Goal: Task Accomplishment & Management: Use online tool/utility

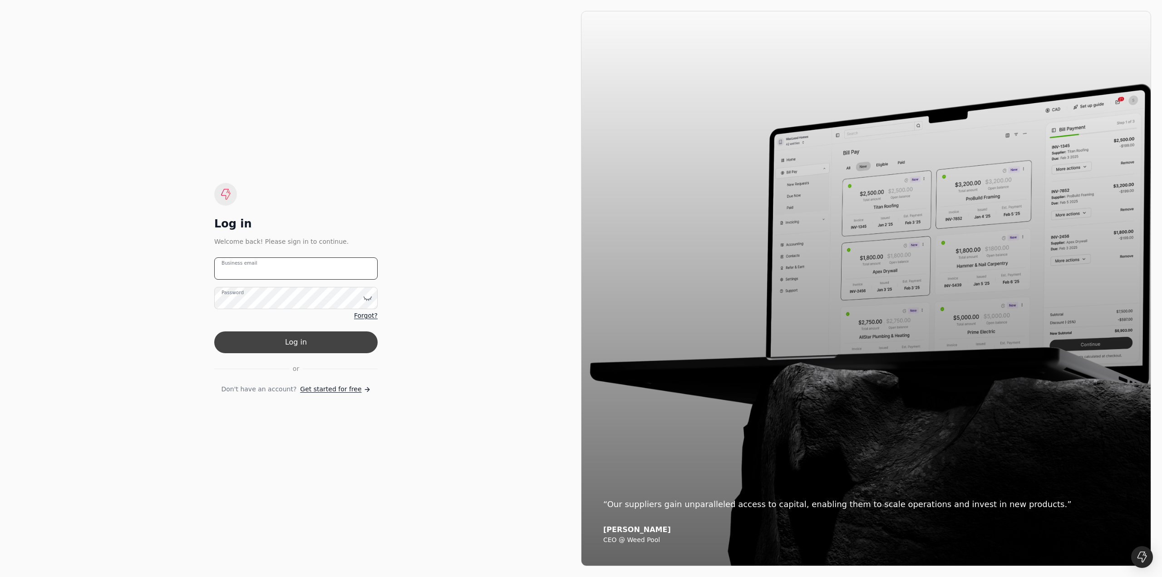
type email "[EMAIL_ADDRESS][DOMAIN_NAME]"
click at [350, 351] on button "Log in" at bounding box center [295, 342] width 163 height 22
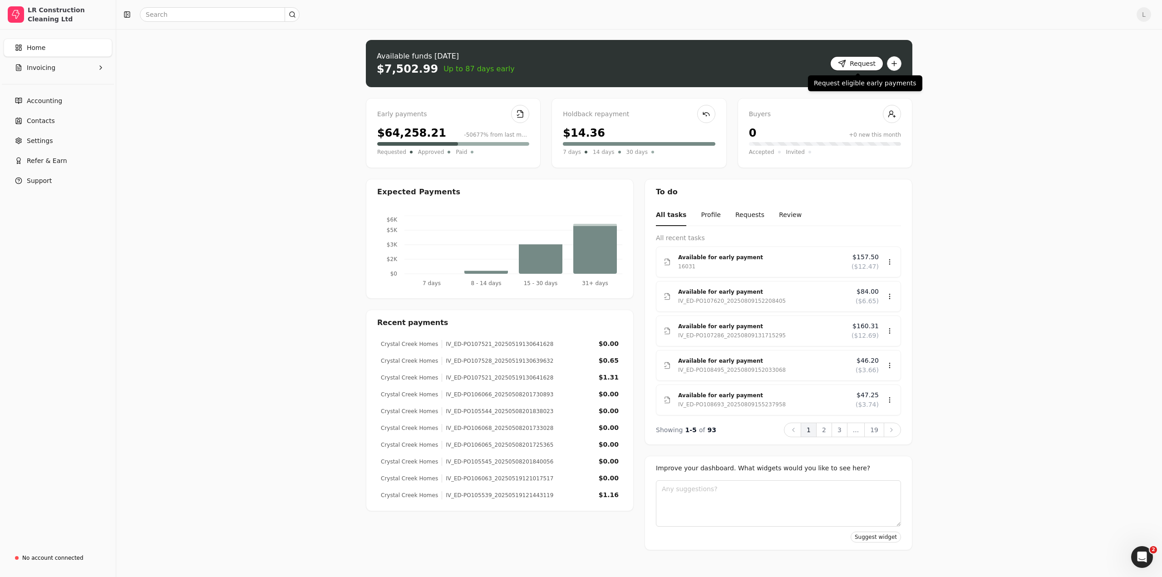
click at [868, 65] on button "Request" at bounding box center [856, 63] width 53 height 15
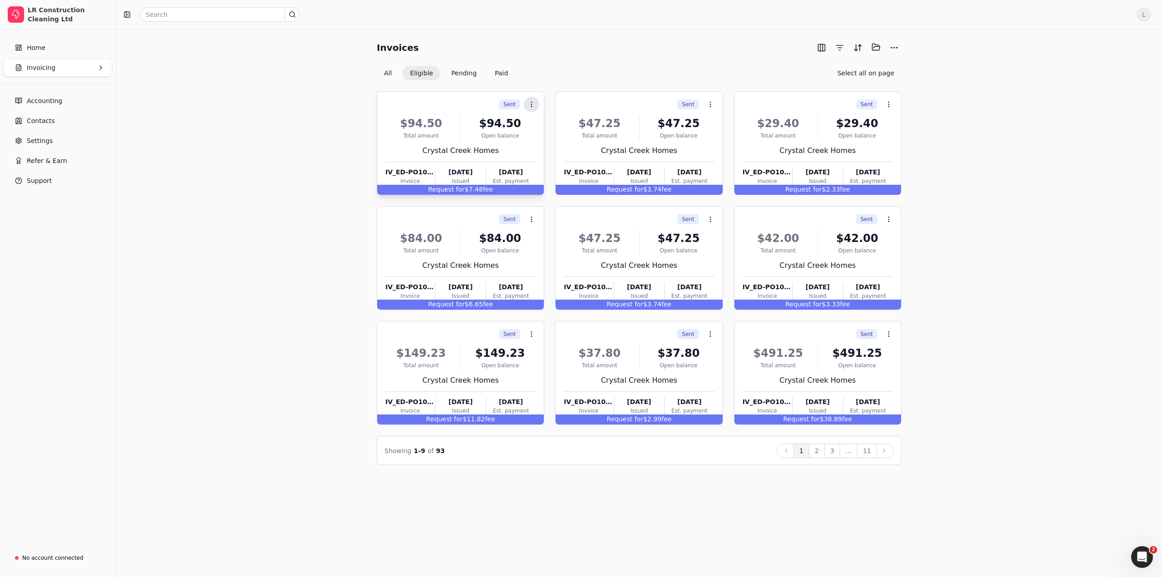
click at [532, 105] on icon at bounding box center [531, 104] width 7 height 7
click at [552, 149] on span "Add to batch" at bounding box center [557, 148] width 41 height 10
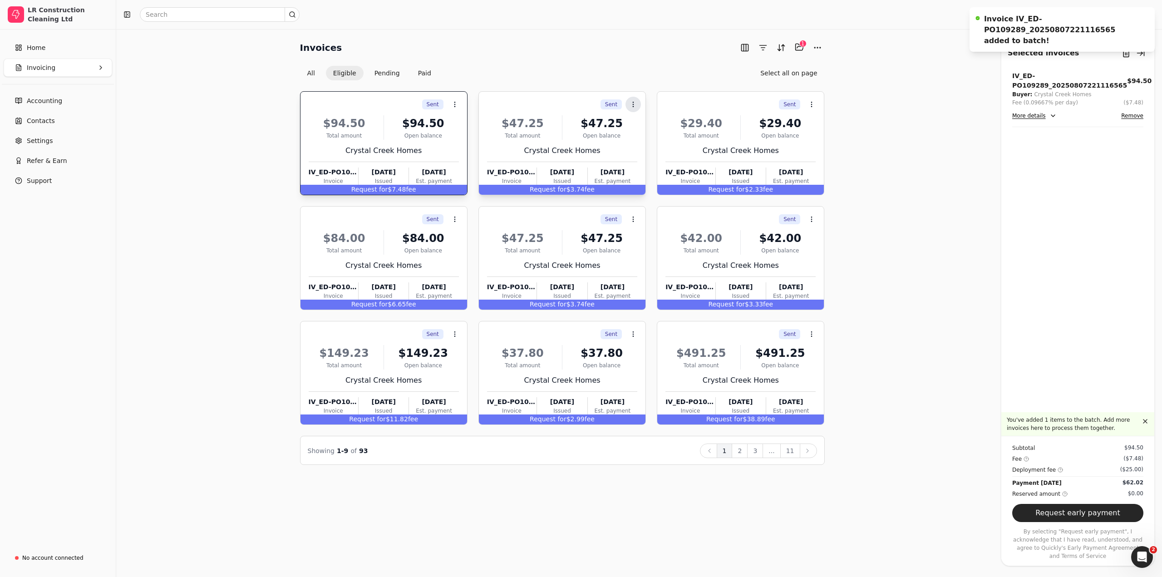
click at [637, 101] on icon at bounding box center [633, 104] width 7 height 7
click at [643, 149] on span "Add to batch" at bounding box center [659, 148] width 41 height 10
click at [813, 104] on icon at bounding box center [811, 104] width 7 height 7
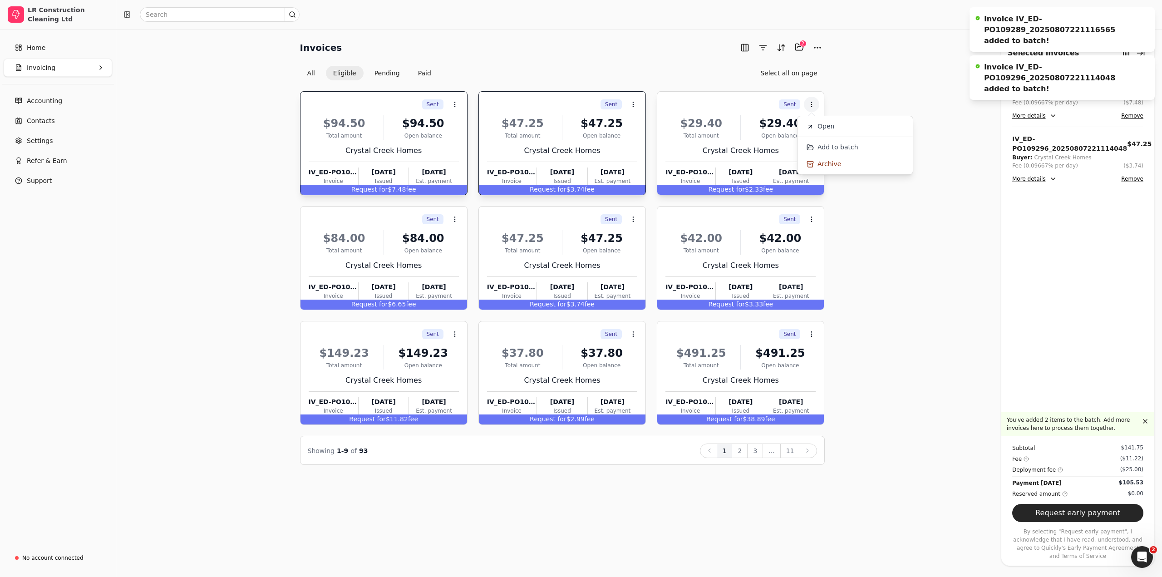
click at [819, 151] on li "Add to batch" at bounding box center [855, 147] width 112 height 17
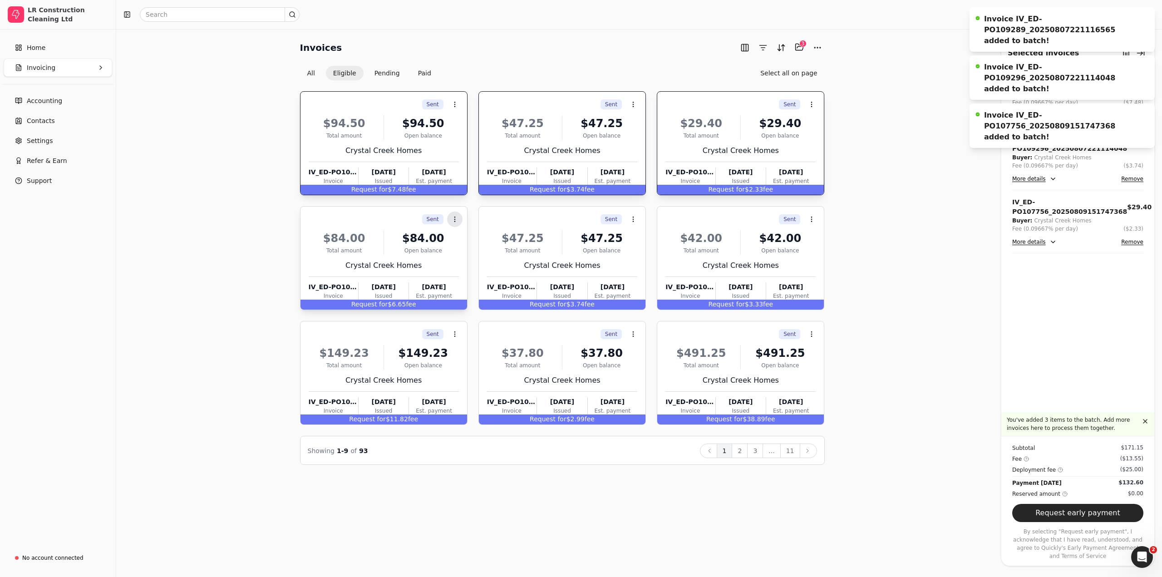
click at [456, 219] on icon at bounding box center [454, 219] width 7 height 7
click at [474, 261] on span "Add to batch" at bounding box center [481, 262] width 41 height 10
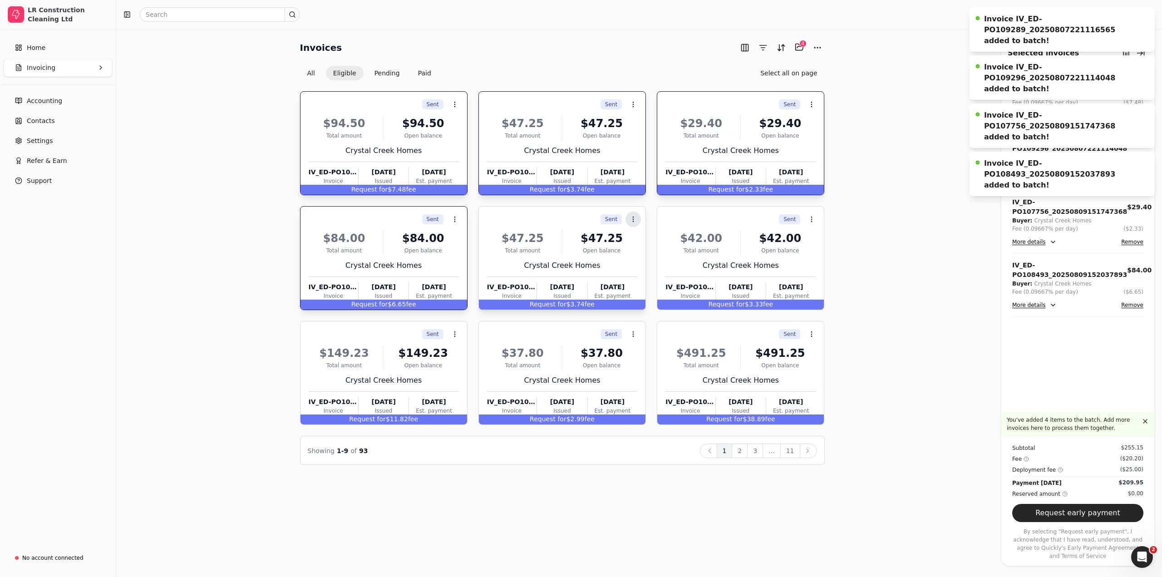
click at [636, 220] on icon at bounding box center [633, 219] width 7 height 7
click at [649, 267] on li "Add to batch" at bounding box center [677, 262] width 112 height 17
click at [813, 219] on icon at bounding box center [811, 219] width 7 height 7
click at [821, 261] on span "Add to batch" at bounding box center [837, 262] width 41 height 10
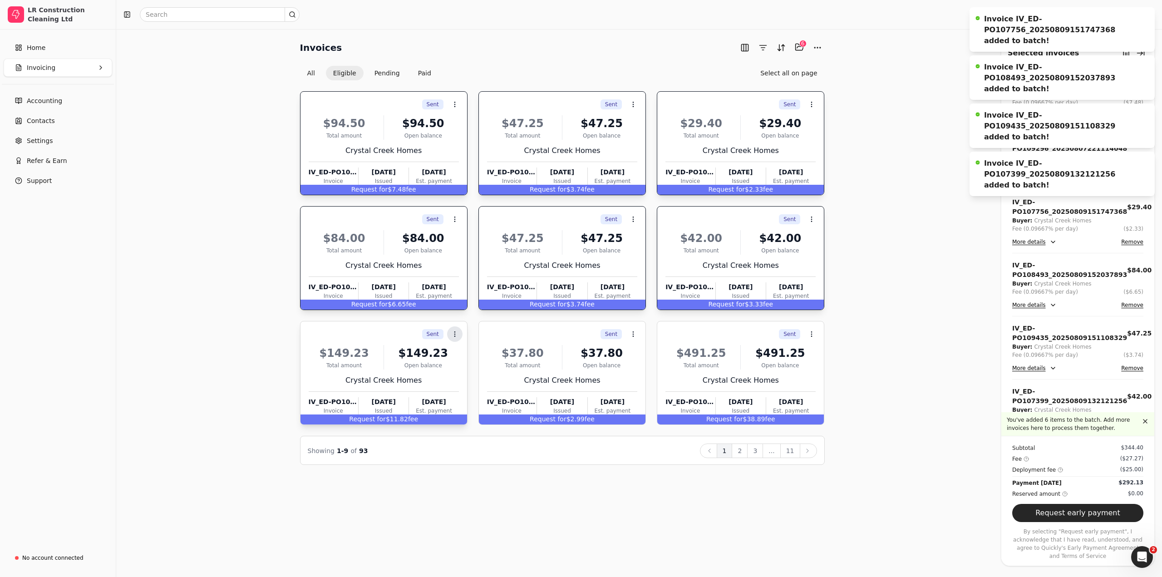
click at [455, 334] on circle at bounding box center [454, 334] width 0 height 0
click at [468, 378] on span "Add to batch" at bounding box center [481, 377] width 41 height 10
click at [631, 332] on icon at bounding box center [633, 333] width 7 height 7
drag, startPoint x: 636, startPoint y: 362, endPoint x: 637, endPoint y: 377, distance: 14.6
click at [637, 377] on ul "Open Add to batch Archive" at bounding box center [677, 374] width 116 height 59
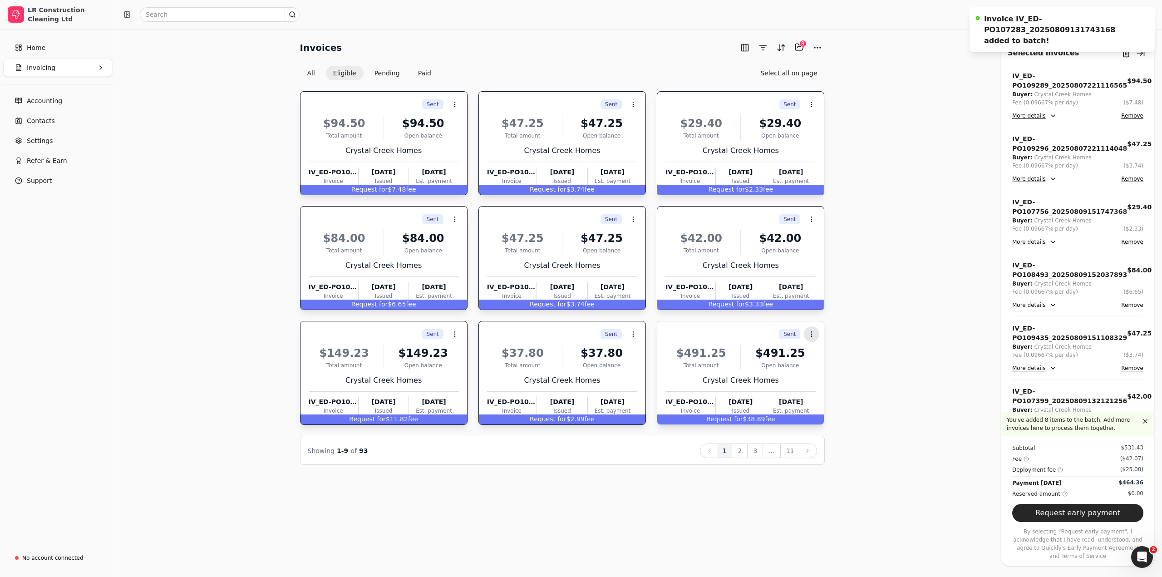
click at [811, 332] on icon at bounding box center [811, 333] width 7 height 7
click at [832, 378] on span "Add to batch" at bounding box center [837, 377] width 41 height 10
click at [746, 450] on button "2" at bounding box center [740, 450] width 16 height 15
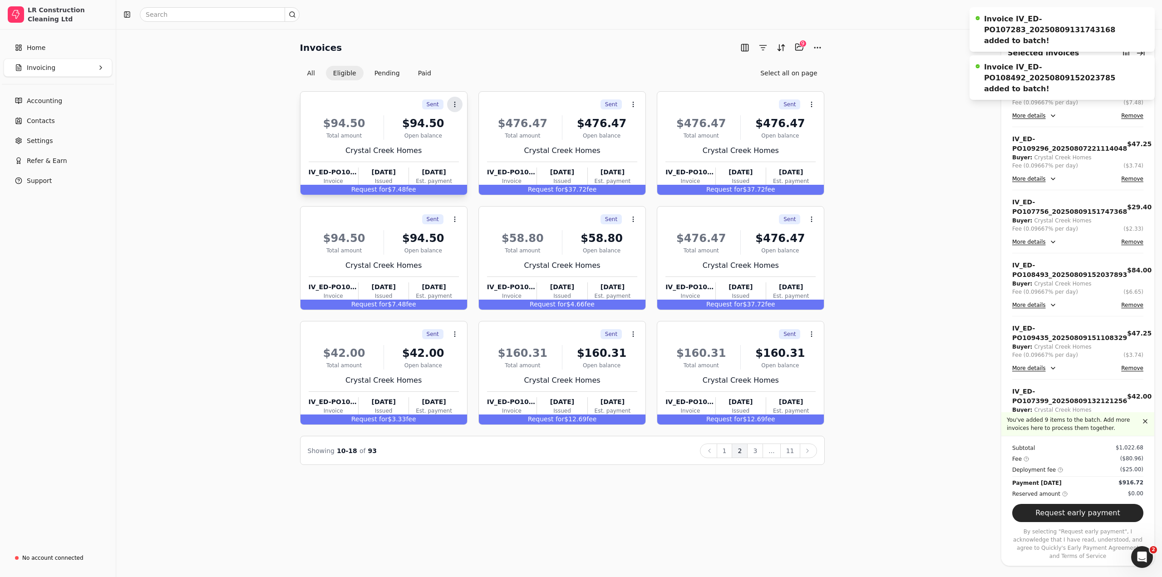
click at [454, 107] on icon at bounding box center [454, 104] width 7 height 7
click at [467, 150] on span "Add to batch" at bounding box center [481, 148] width 41 height 10
click at [631, 103] on icon at bounding box center [633, 104] width 7 height 7
click at [638, 154] on li "Add to batch" at bounding box center [677, 147] width 112 height 17
click at [809, 105] on icon at bounding box center [811, 104] width 7 height 7
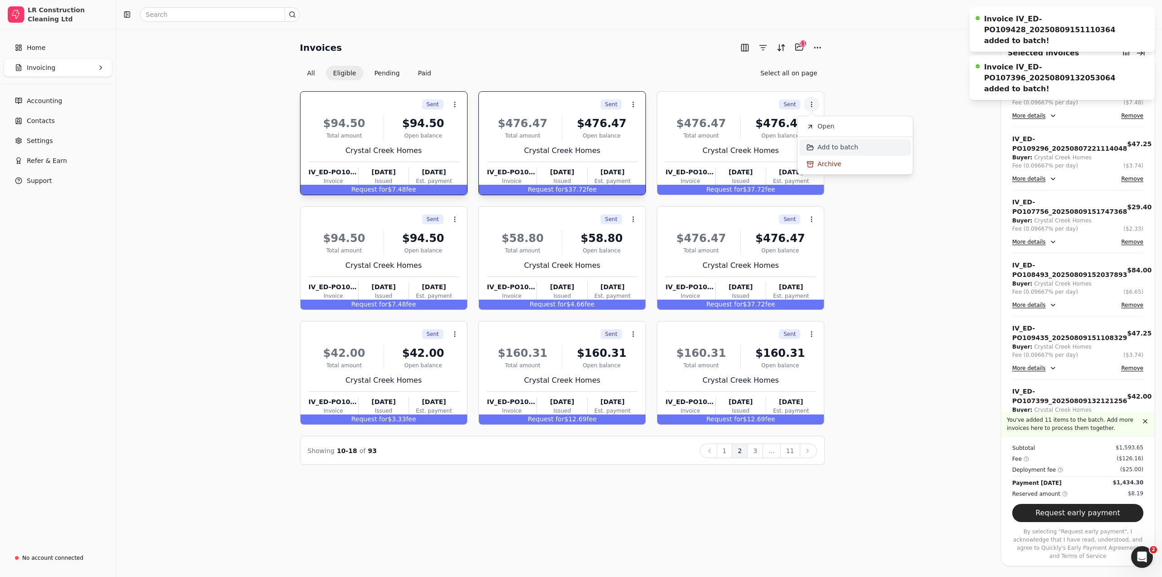
click at [819, 148] on span "Add to batch" at bounding box center [837, 148] width 41 height 10
click at [455, 221] on icon at bounding box center [454, 219] width 7 height 7
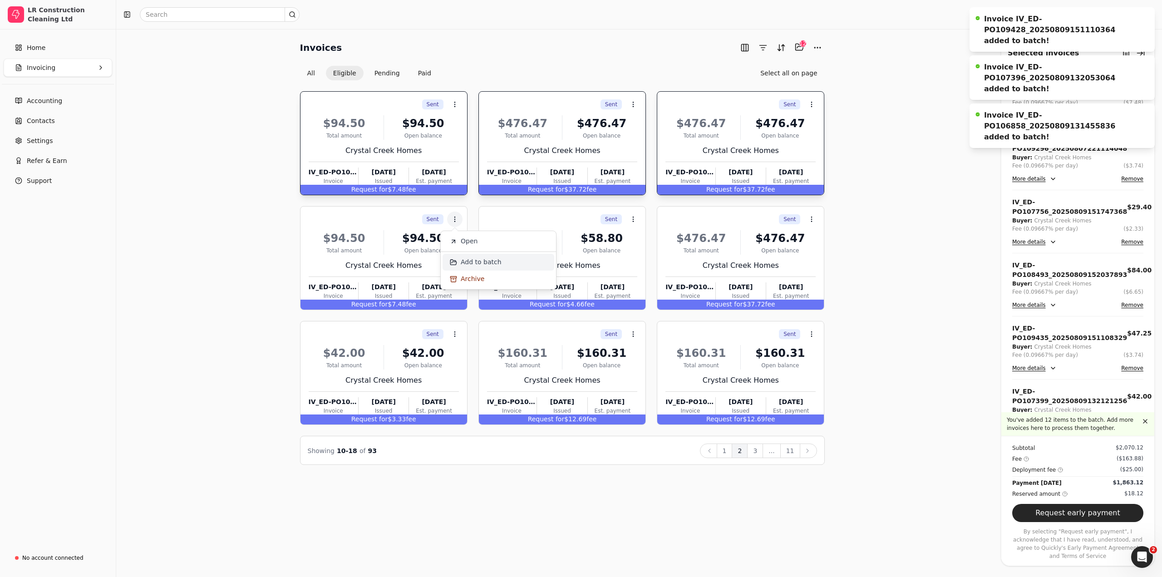
click at [473, 261] on span "Add to batch" at bounding box center [481, 262] width 41 height 10
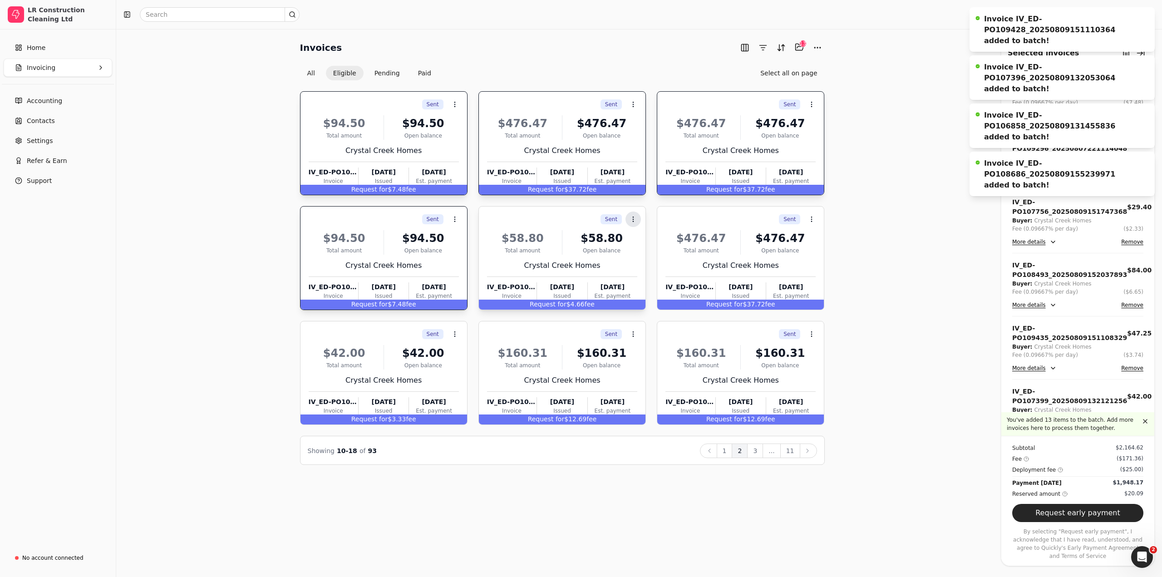
click at [634, 222] on icon at bounding box center [633, 219] width 7 height 7
click at [640, 265] on span "Add to batch" at bounding box center [659, 262] width 41 height 10
click at [810, 225] on button "Context Menu Button" at bounding box center [811, 219] width 15 height 15
click at [817, 262] on span "Add to batch" at bounding box center [837, 262] width 41 height 10
click at [458, 333] on button "Context Menu Button" at bounding box center [454, 333] width 15 height 15
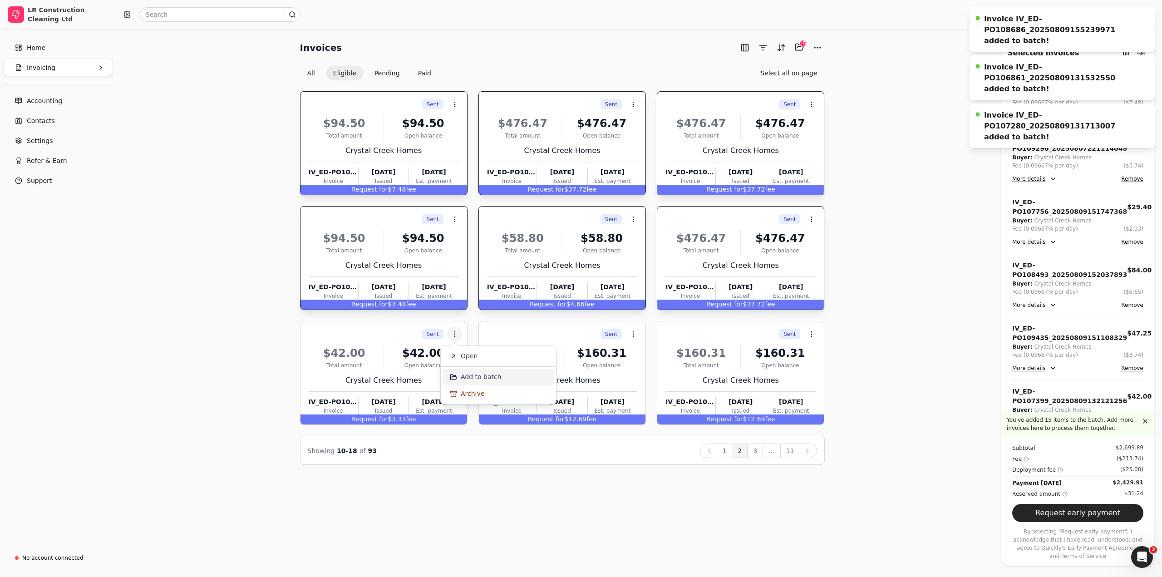
click at [474, 375] on span "Add to batch" at bounding box center [481, 377] width 41 height 10
click at [633, 336] on circle at bounding box center [633, 336] width 0 height 0
click at [643, 378] on span "Add to batch" at bounding box center [659, 377] width 41 height 10
click at [811, 337] on icon at bounding box center [811, 333] width 7 height 7
click at [813, 380] on icon at bounding box center [810, 377] width 7 height 7
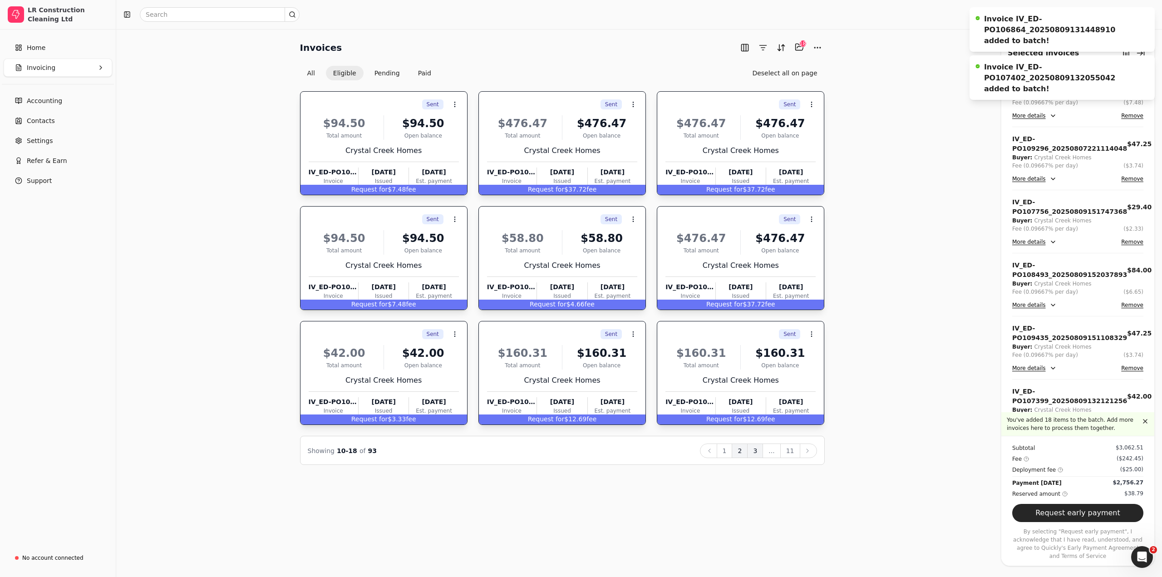
click at [761, 452] on button "3" at bounding box center [755, 450] width 16 height 15
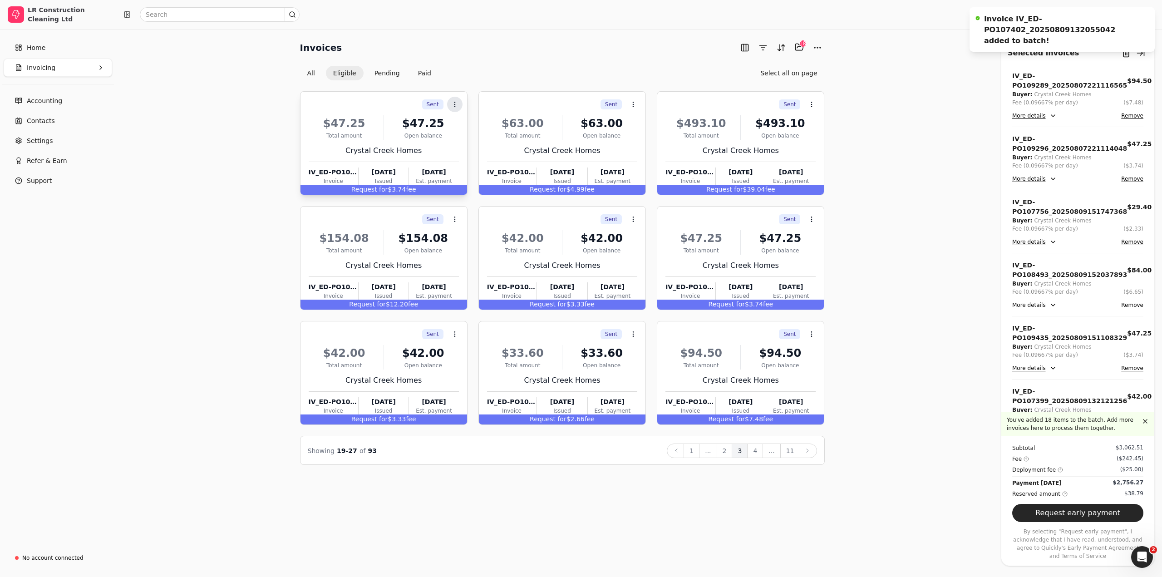
click at [457, 107] on button "Context Menu Button" at bounding box center [454, 104] width 15 height 15
click at [470, 147] on span "Add to batch" at bounding box center [481, 148] width 41 height 10
click at [633, 103] on icon at bounding box center [633, 104] width 7 height 7
click at [638, 148] on li "Add to batch" at bounding box center [677, 147] width 112 height 17
click at [814, 108] on button "Context Menu Button" at bounding box center [811, 104] width 15 height 15
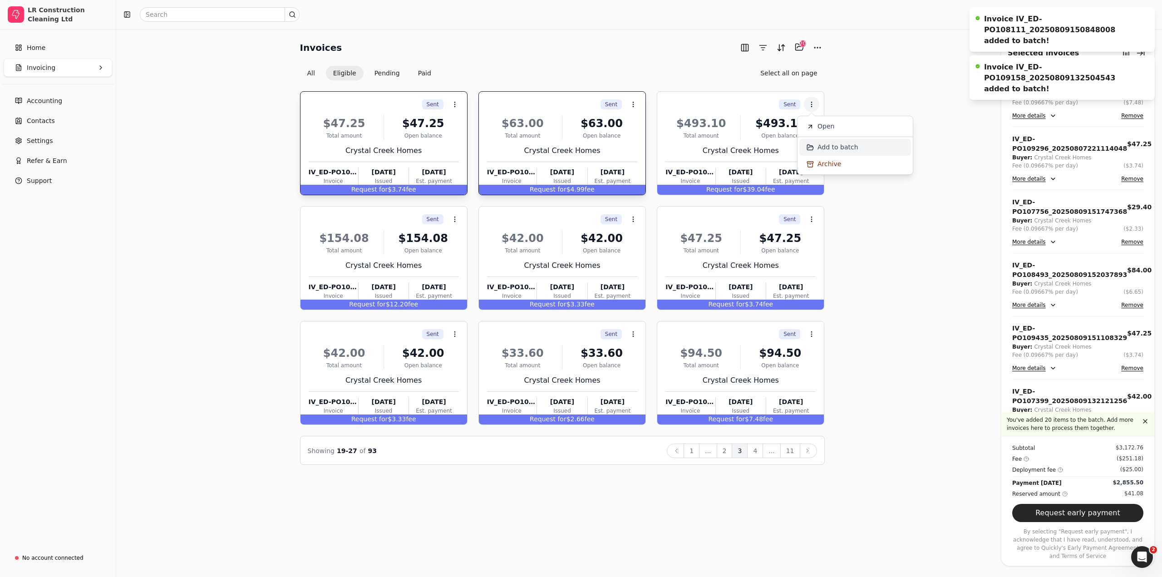
click at [812, 147] on icon at bounding box center [810, 147] width 7 height 7
click at [457, 222] on icon at bounding box center [454, 219] width 7 height 7
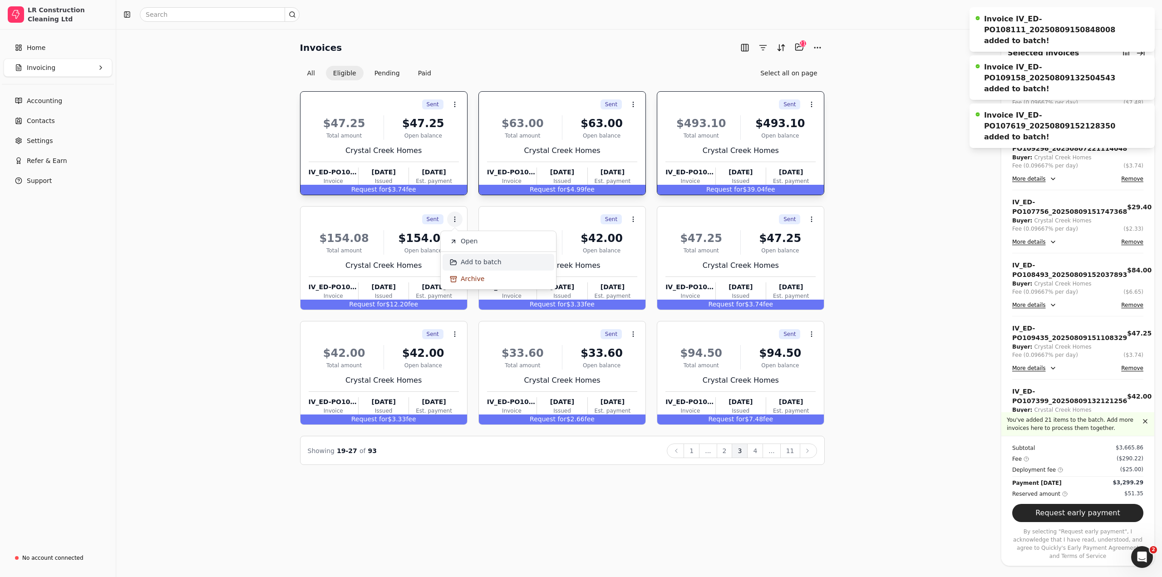
click at [494, 261] on span "Add to batch" at bounding box center [481, 262] width 41 height 10
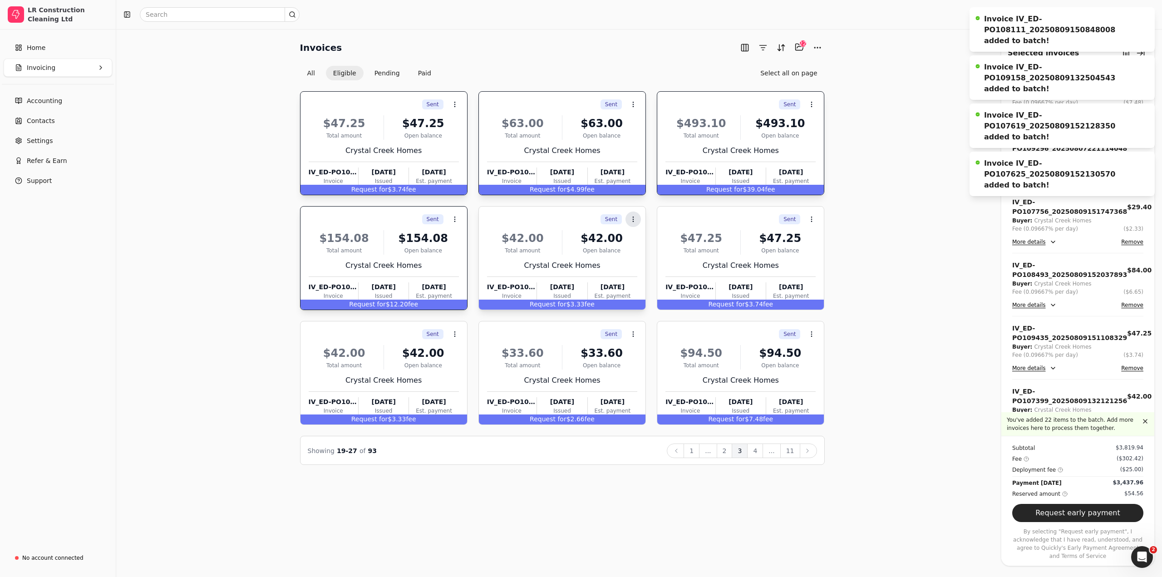
click at [632, 221] on icon at bounding box center [633, 219] width 7 height 7
click at [636, 261] on li "Add to batch" at bounding box center [677, 262] width 112 height 17
click at [809, 220] on icon at bounding box center [811, 219] width 7 height 7
click at [812, 266] on li "Add to batch" at bounding box center [855, 262] width 112 height 17
click at [456, 332] on icon at bounding box center [454, 333] width 7 height 7
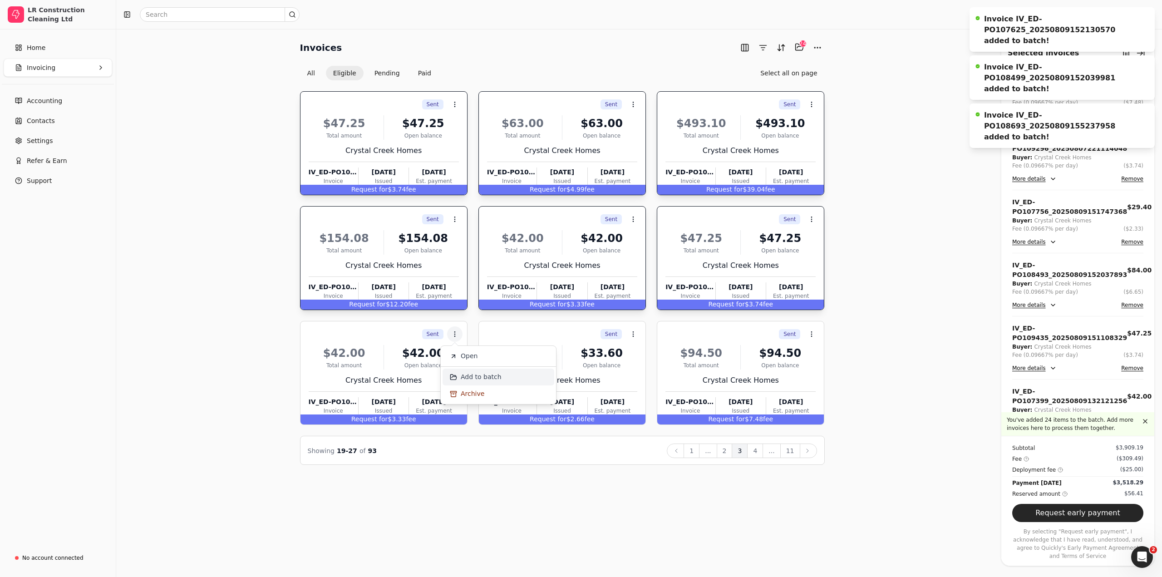
click at [478, 385] on li "Add to batch" at bounding box center [499, 377] width 112 height 17
click at [635, 336] on icon at bounding box center [633, 333] width 7 height 7
click at [645, 376] on span "Add to batch" at bounding box center [659, 377] width 41 height 10
click at [809, 334] on icon at bounding box center [811, 333] width 7 height 7
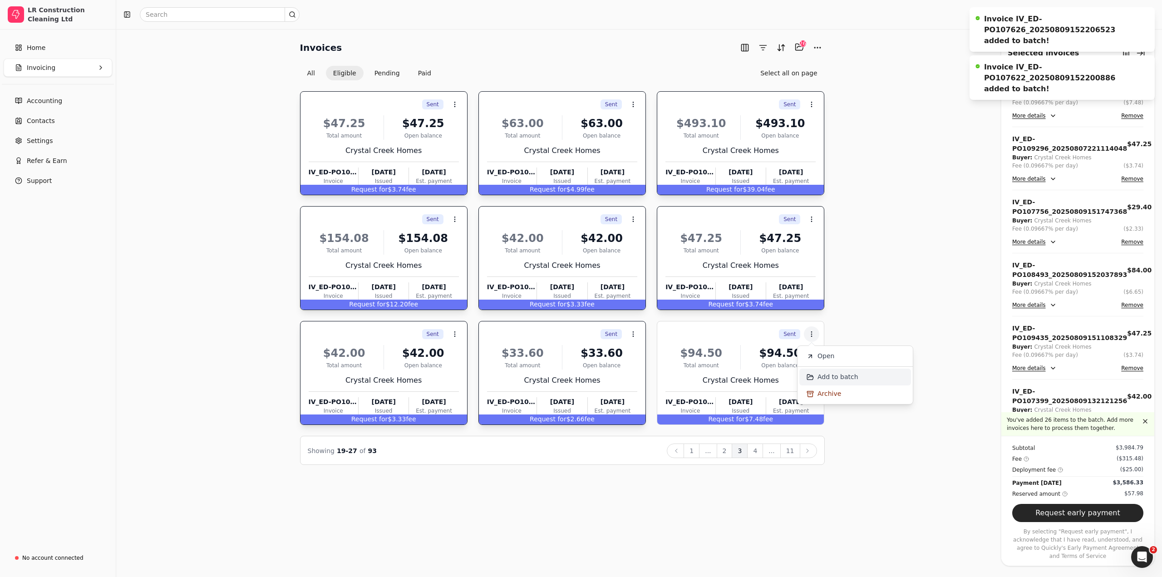
click at [812, 374] on icon at bounding box center [810, 377] width 7 height 7
click at [759, 452] on button "4" at bounding box center [755, 450] width 16 height 15
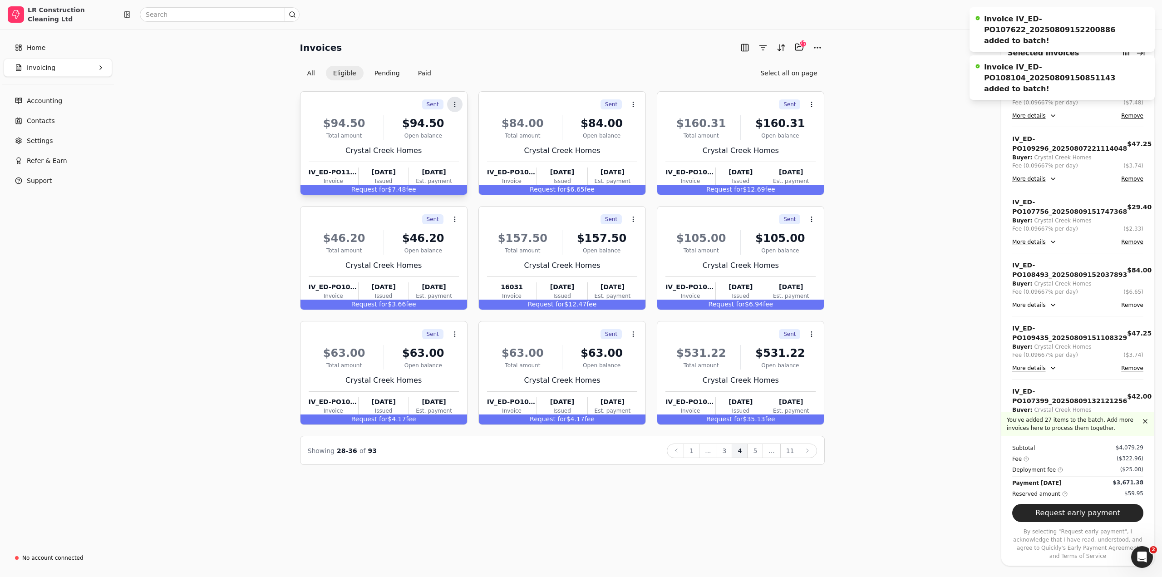
click at [449, 103] on button "Context Menu Button" at bounding box center [454, 104] width 15 height 15
click at [455, 147] on icon at bounding box center [453, 146] width 6 height 5
click at [634, 107] on icon at bounding box center [633, 104] width 7 height 7
click at [635, 145] on icon at bounding box center [631, 147] width 7 height 7
click at [815, 102] on icon at bounding box center [811, 104] width 7 height 7
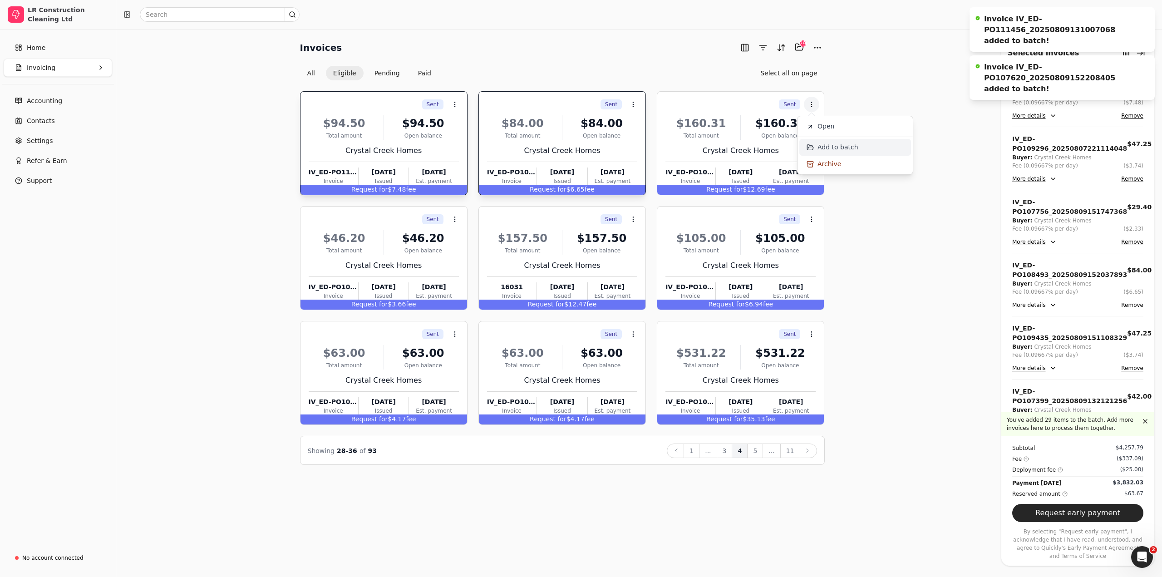
click at [821, 146] on span "Add to batch" at bounding box center [837, 148] width 41 height 10
click at [456, 223] on button "Context Menu Button" at bounding box center [454, 219] width 15 height 15
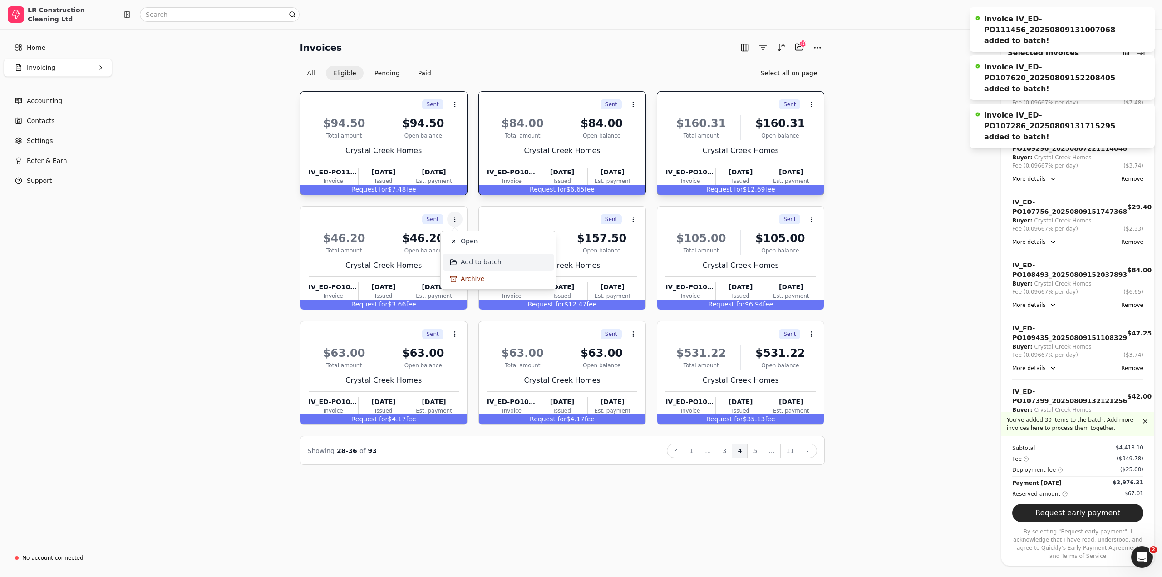
click at [473, 262] on span "Add to batch" at bounding box center [481, 262] width 41 height 10
click at [633, 220] on icon at bounding box center [633, 219] width 7 height 7
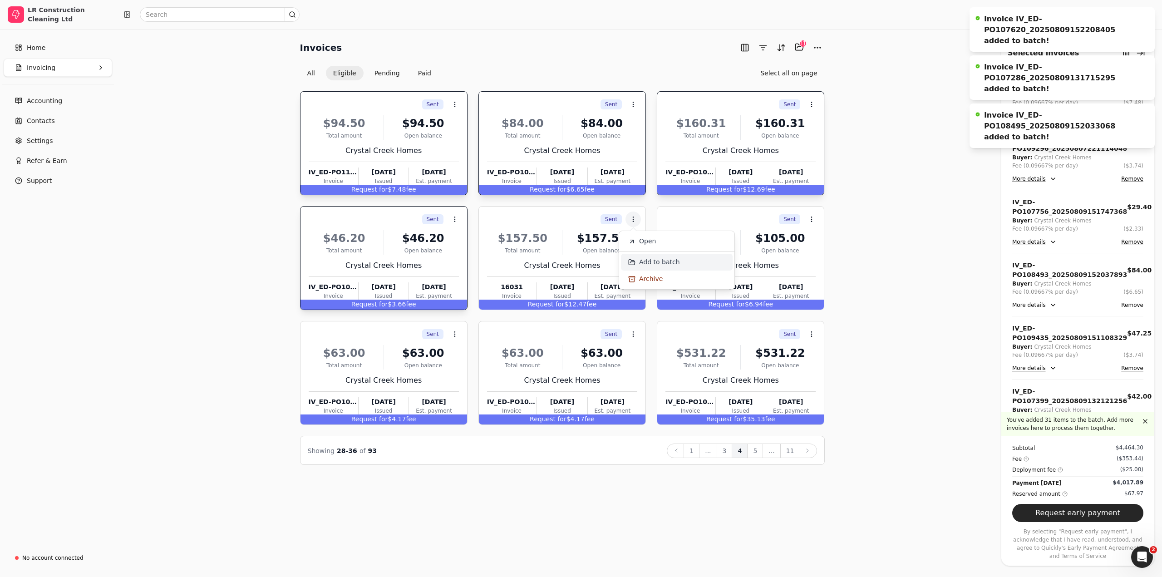
click at [647, 261] on span "Add to batch" at bounding box center [659, 262] width 41 height 10
click at [808, 219] on icon at bounding box center [811, 219] width 7 height 7
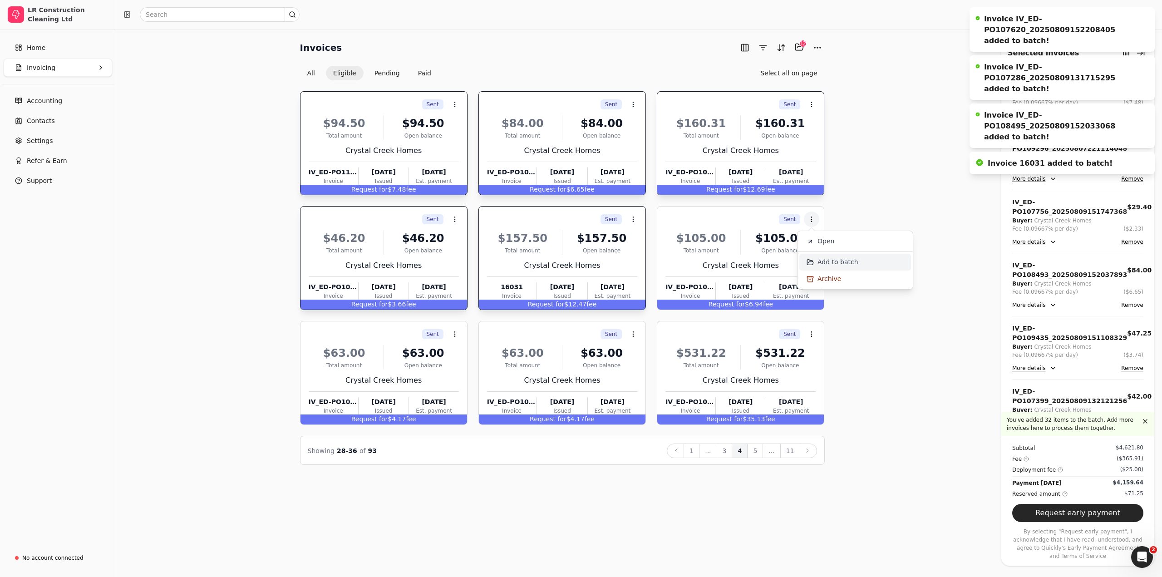
click at [808, 259] on icon at bounding box center [810, 262] width 7 height 7
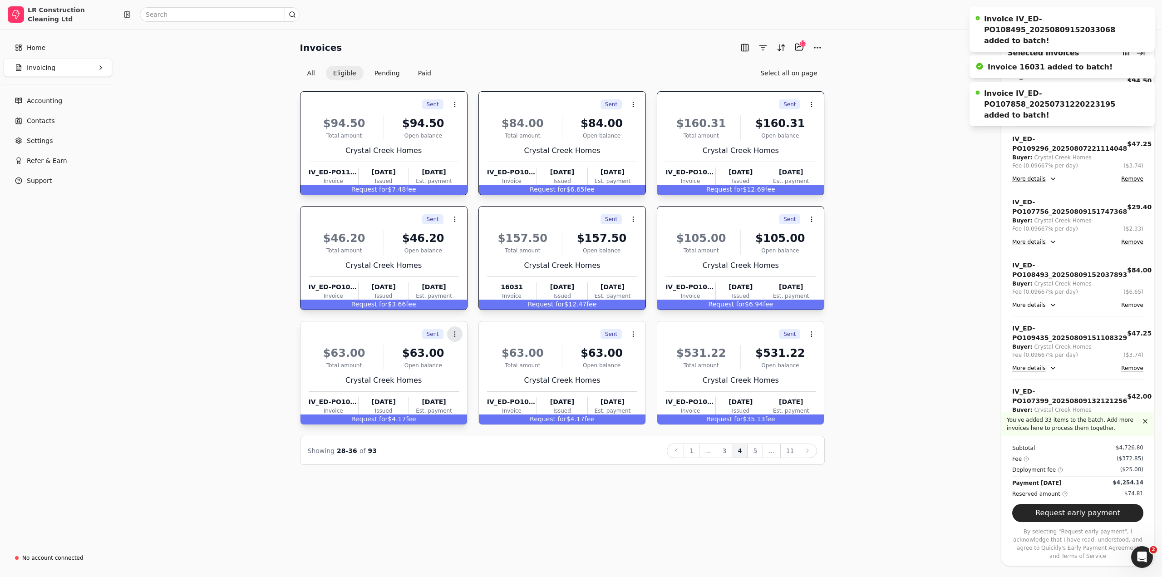
click at [456, 335] on icon at bounding box center [454, 333] width 7 height 7
click at [468, 378] on span "Add to batch" at bounding box center [481, 377] width 41 height 10
click at [632, 335] on icon at bounding box center [633, 333] width 7 height 7
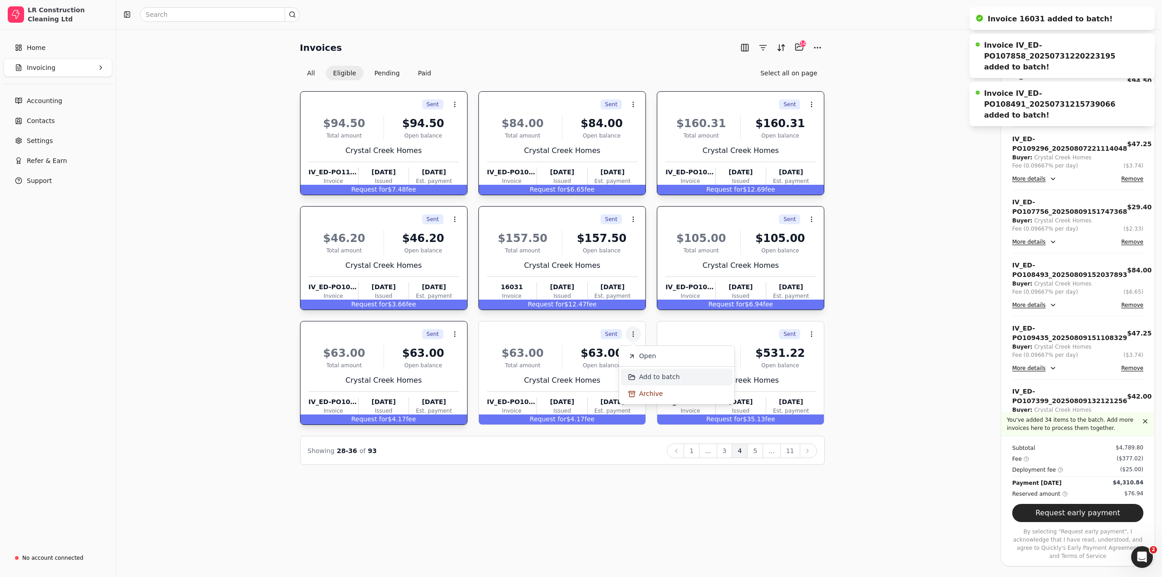
click at [640, 379] on span "Add to batch" at bounding box center [659, 377] width 41 height 10
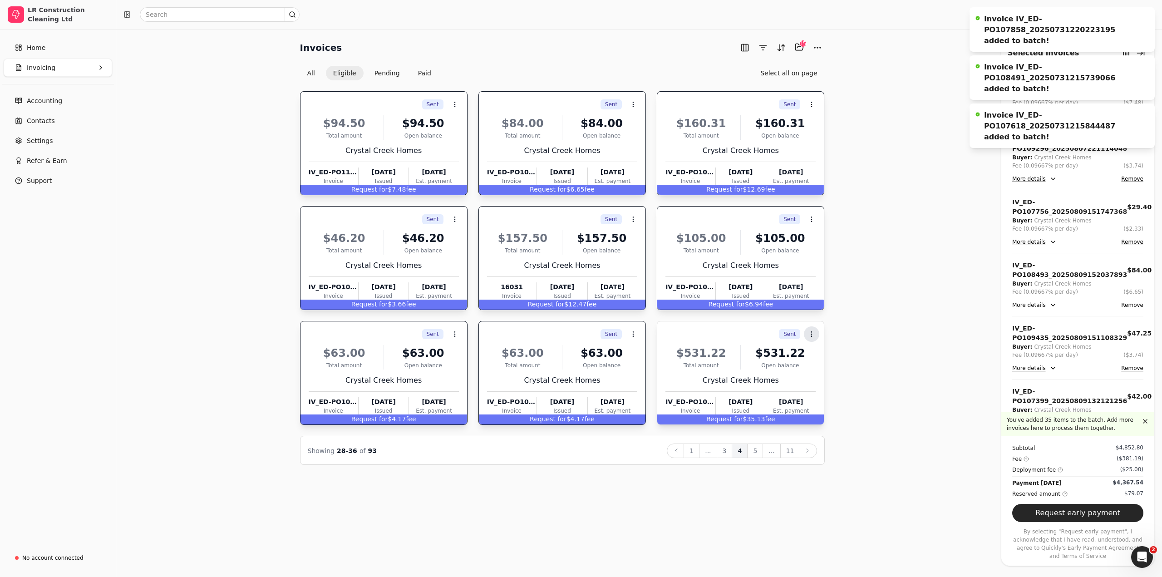
click at [813, 335] on icon at bounding box center [811, 333] width 7 height 7
click at [819, 378] on span "Add to batch" at bounding box center [837, 377] width 41 height 10
click at [757, 451] on button "5" at bounding box center [755, 450] width 16 height 15
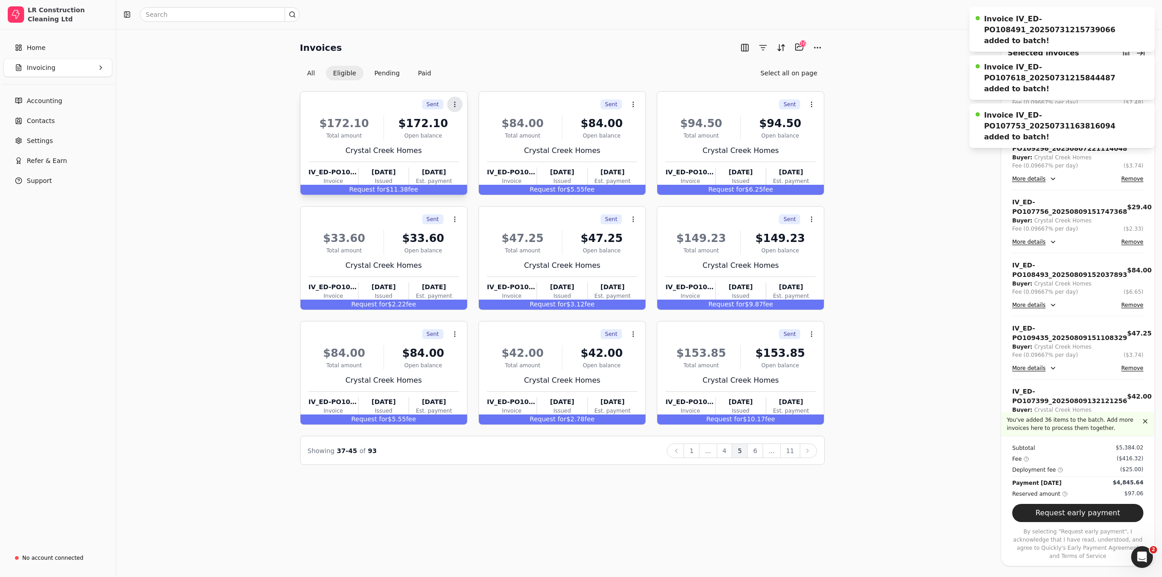
click at [455, 107] on icon at bounding box center [454, 104] width 7 height 7
click at [474, 153] on li "Add to batch" at bounding box center [499, 147] width 112 height 17
click at [633, 104] on circle at bounding box center [633, 104] width 0 height 0
click at [637, 145] on li "Add to batch" at bounding box center [677, 147] width 112 height 17
click at [812, 106] on circle at bounding box center [812, 106] width 0 height 0
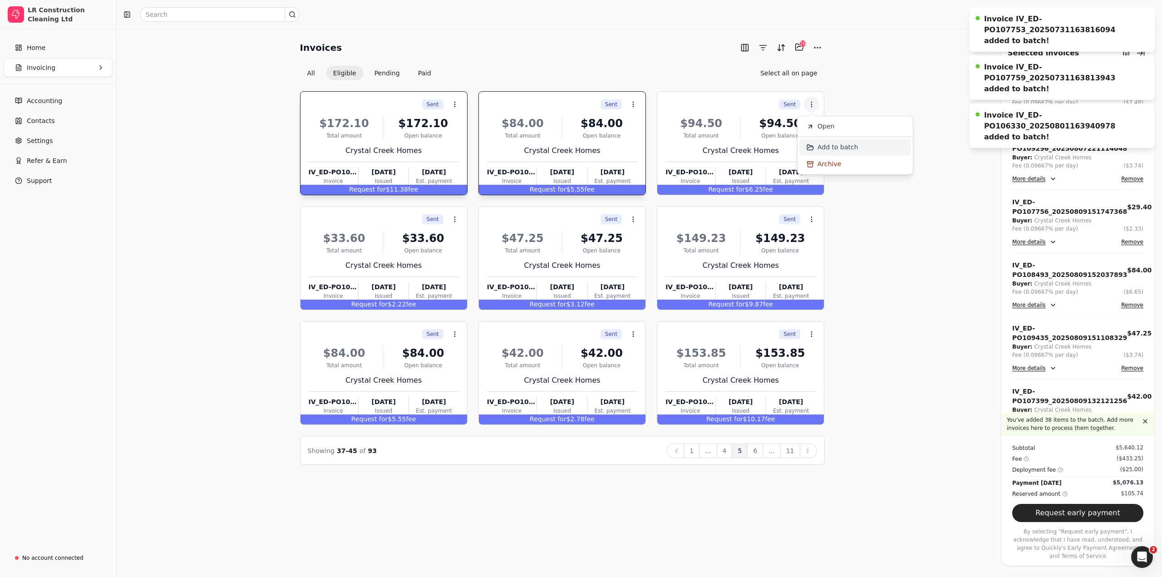
click at [816, 147] on li "Add to batch" at bounding box center [855, 147] width 112 height 17
click at [455, 219] on circle at bounding box center [454, 219] width 0 height 0
click at [474, 261] on span "Add to batch" at bounding box center [481, 262] width 41 height 10
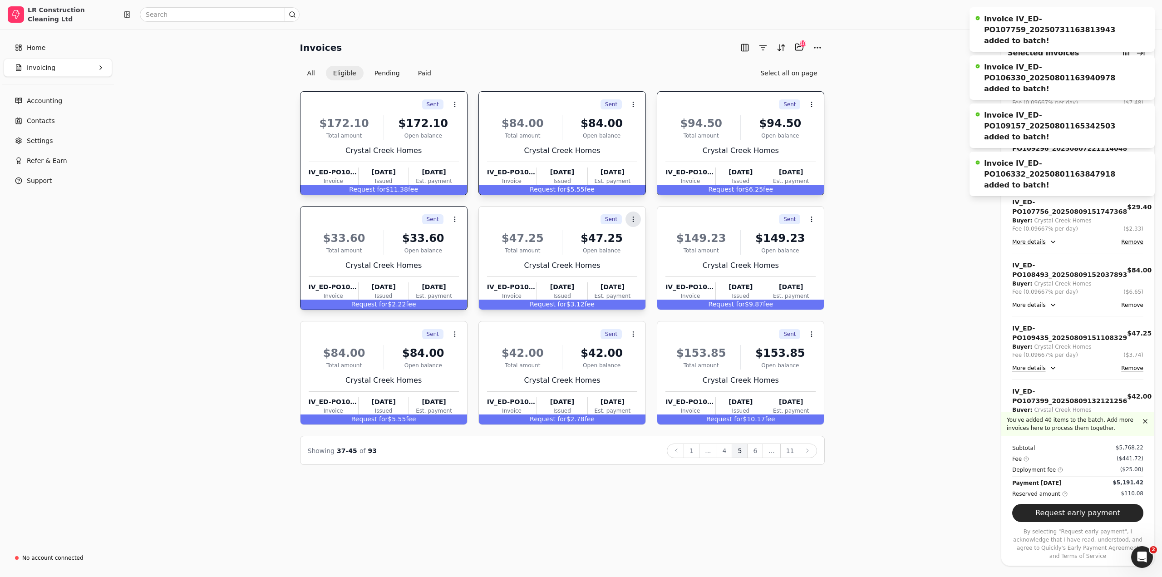
click at [630, 219] on icon at bounding box center [633, 219] width 7 height 7
click at [644, 262] on span "Add to batch" at bounding box center [659, 262] width 41 height 10
click at [811, 221] on icon at bounding box center [811, 219] width 7 height 7
click at [807, 263] on icon at bounding box center [810, 262] width 7 height 7
click at [458, 335] on button "Context Menu Button" at bounding box center [454, 333] width 15 height 15
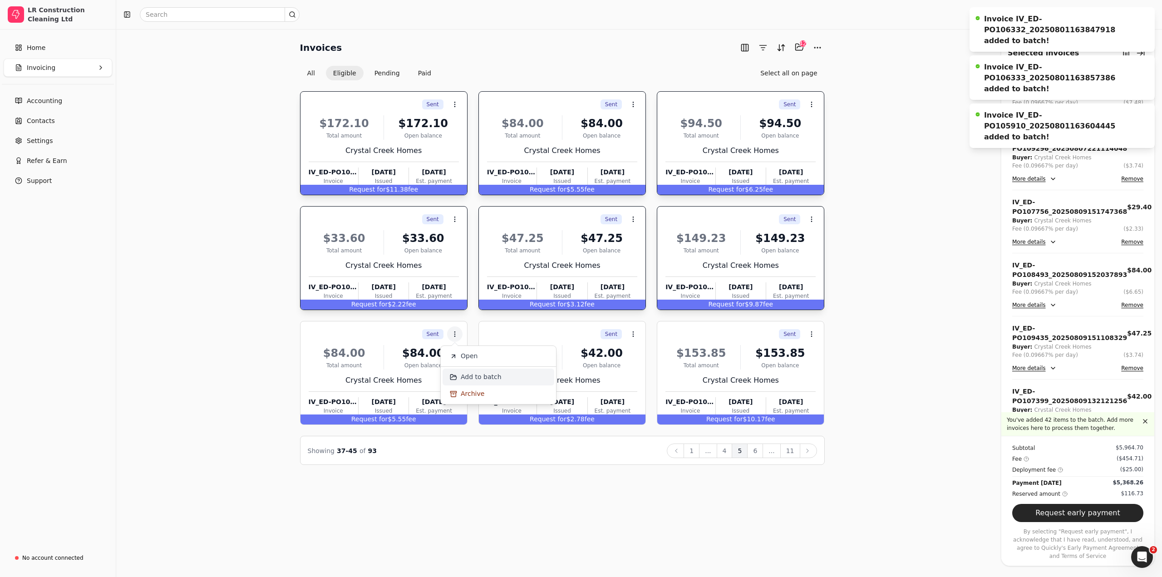
click at [487, 383] on li "Add to batch" at bounding box center [499, 377] width 112 height 17
click at [636, 337] on button "Context Menu Button" at bounding box center [632, 333] width 15 height 15
drag, startPoint x: 655, startPoint y: 377, endPoint x: 719, endPoint y: 372, distance: 64.2
click at [654, 377] on span "Add to batch" at bounding box center [659, 377] width 41 height 10
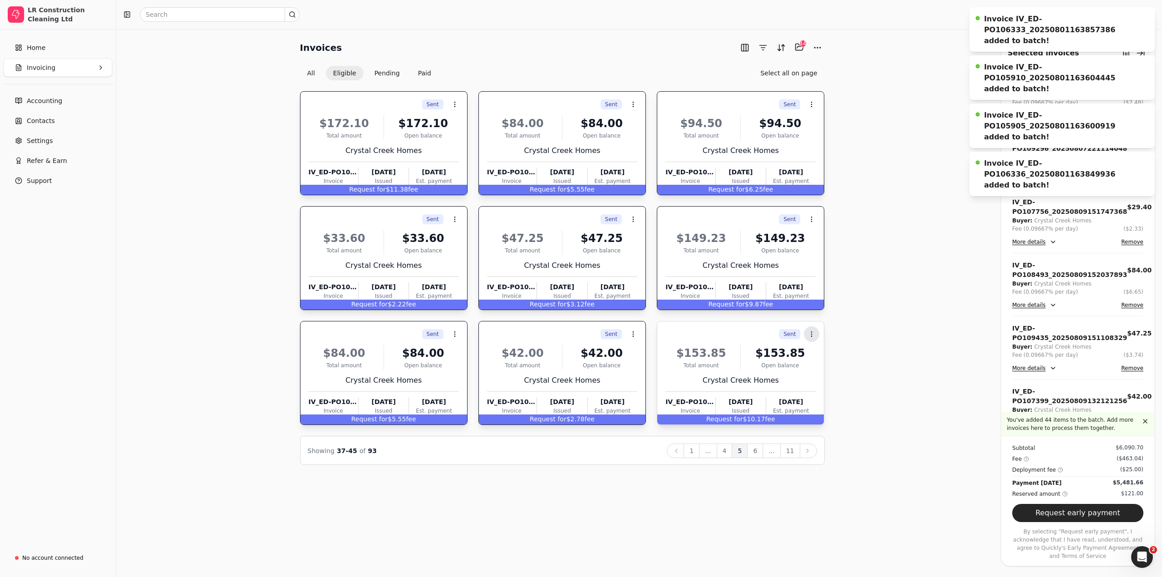
click at [813, 336] on icon at bounding box center [811, 333] width 7 height 7
click at [811, 372] on li "Add to batch" at bounding box center [855, 377] width 112 height 17
click at [761, 449] on button "6" at bounding box center [755, 450] width 16 height 15
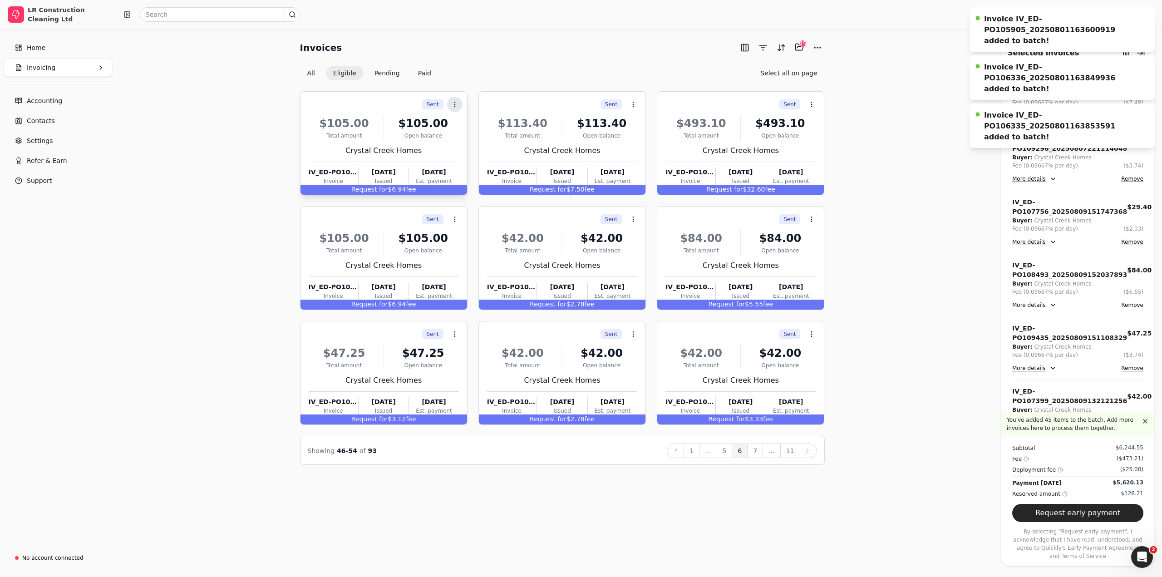
click at [457, 106] on icon at bounding box center [454, 104] width 7 height 7
click at [476, 150] on span "Add to batch" at bounding box center [481, 148] width 41 height 10
click at [630, 106] on icon at bounding box center [633, 104] width 7 height 7
click at [649, 146] on span "Add to batch" at bounding box center [659, 148] width 41 height 10
click at [813, 105] on icon at bounding box center [811, 104] width 7 height 7
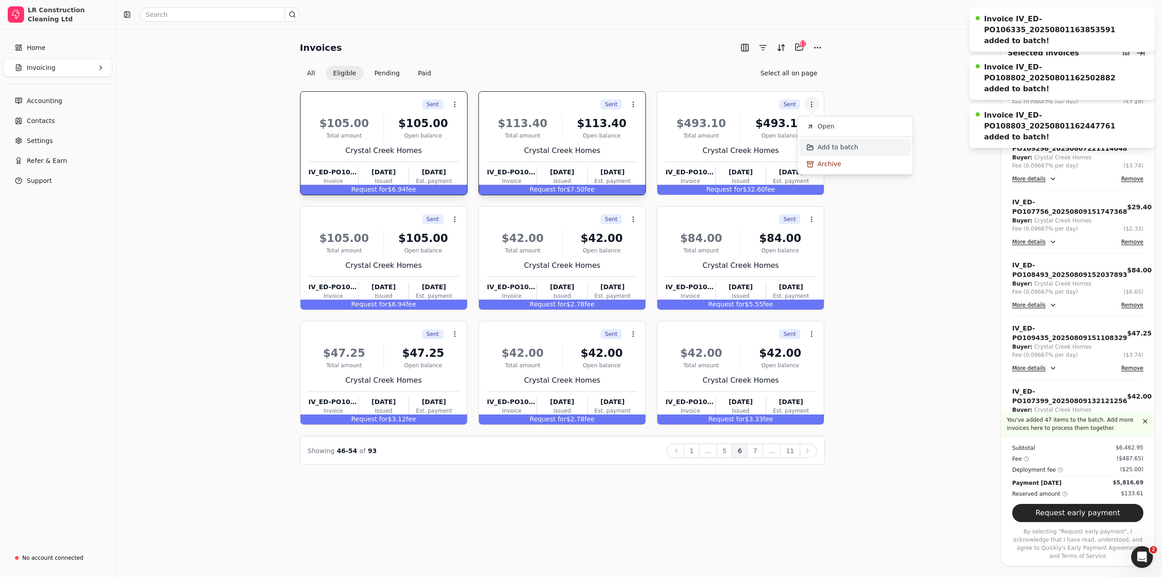
click at [817, 148] on span "Add to batch" at bounding box center [837, 148] width 41 height 10
click at [454, 219] on icon at bounding box center [454, 219] width 7 height 7
click at [479, 261] on span "Add to batch" at bounding box center [481, 262] width 41 height 10
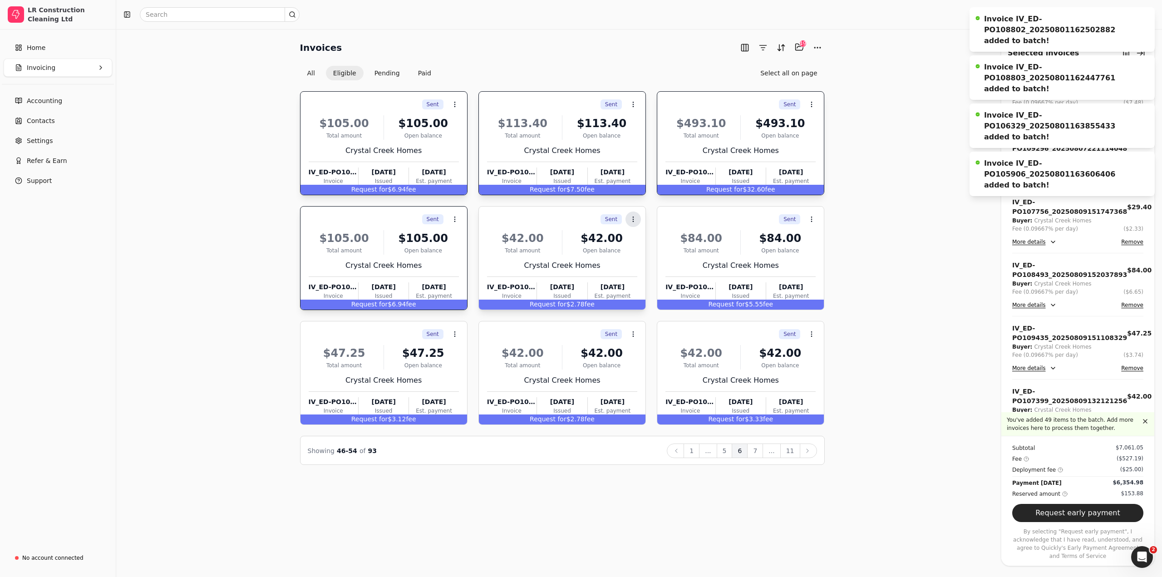
click at [634, 218] on icon at bounding box center [633, 219] width 7 height 7
click at [641, 265] on span "Add to batch" at bounding box center [659, 262] width 41 height 10
click at [811, 219] on icon at bounding box center [811, 219] width 7 height 7
click at [820, 259] on span "Add to batch" at bounding box center [837, 262] width 41 height 10
click at [457, 334] on icon at bounding box center [454, 333] width 7 height 7
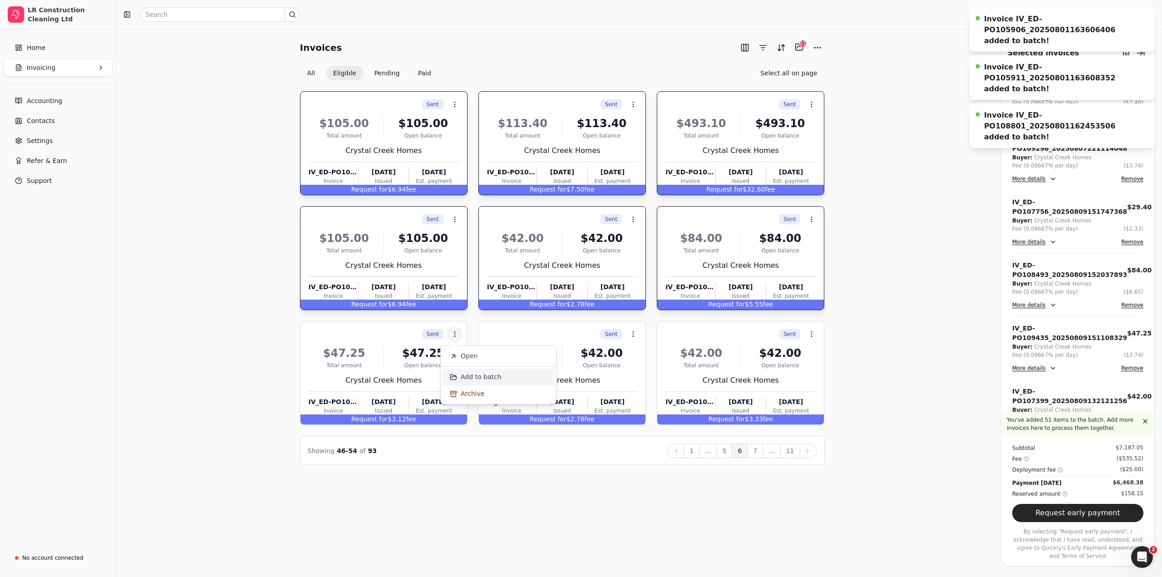
click at [484, 379] on span "Add to batch" at bounding box center [481, 377] width 41 height 10
click at [630, 333] on icon at bounding box center [633, 333] width 7 height 7
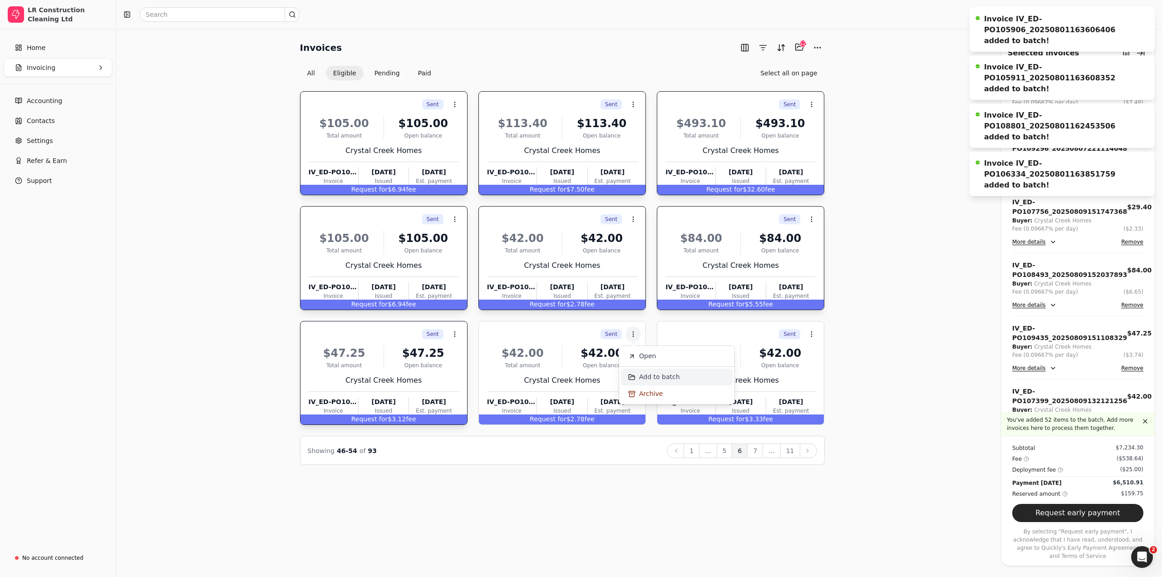
click at [664, 378] on span "Add to batch" at bounding box center [659, 377] width 41 height 10
click at [808, 334] on icon at bounding box center [811, 333] width 7 height 7
click at [814, 378] on li "Add to batch" at bounding box center [855, 377] width 112 height 17
click at [756, 453] on button "7" at bounding box center [755, 450] width 16 height 15
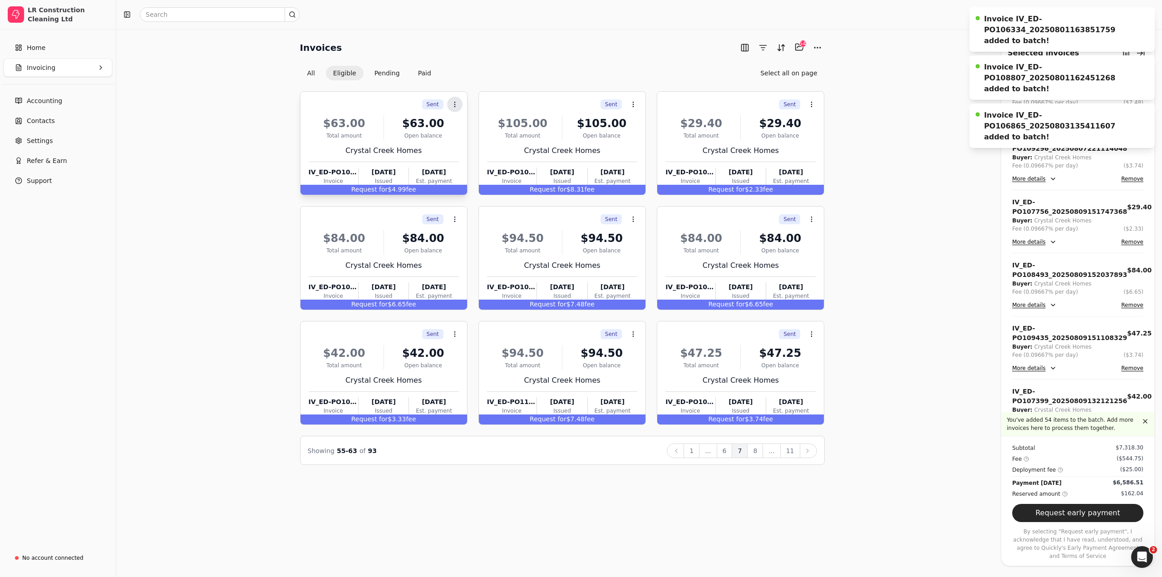
click at [452, 107] on icon at bounding box center [454, 104] width 7 height 7
click at [469, 146] on span "Add to batch" at bounding box center [481, 148] width 41 height 10
click at [635, 103] on icon at bounding box center [633, 104] width 7 height 7
click at [645, 143] on span "Add to batch" at bounding box center [659, 148] width 41 height 10
click at [817, 106] on button "Context Menu Button" at bounding box center [811, 104] width 15 height 15
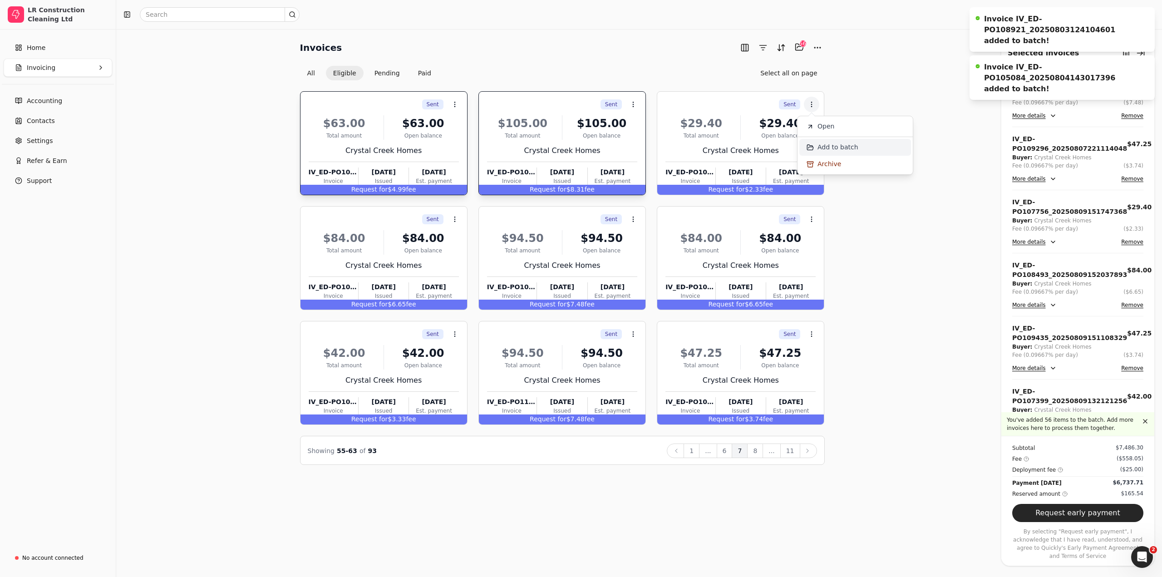
click at [824, 151] on span "Add to batch" at bounding box center [837, 148] width 41 height 10
click at [459, 221] on button "Context Menu Button" at bounding box center [454, 219] width 15 height 15
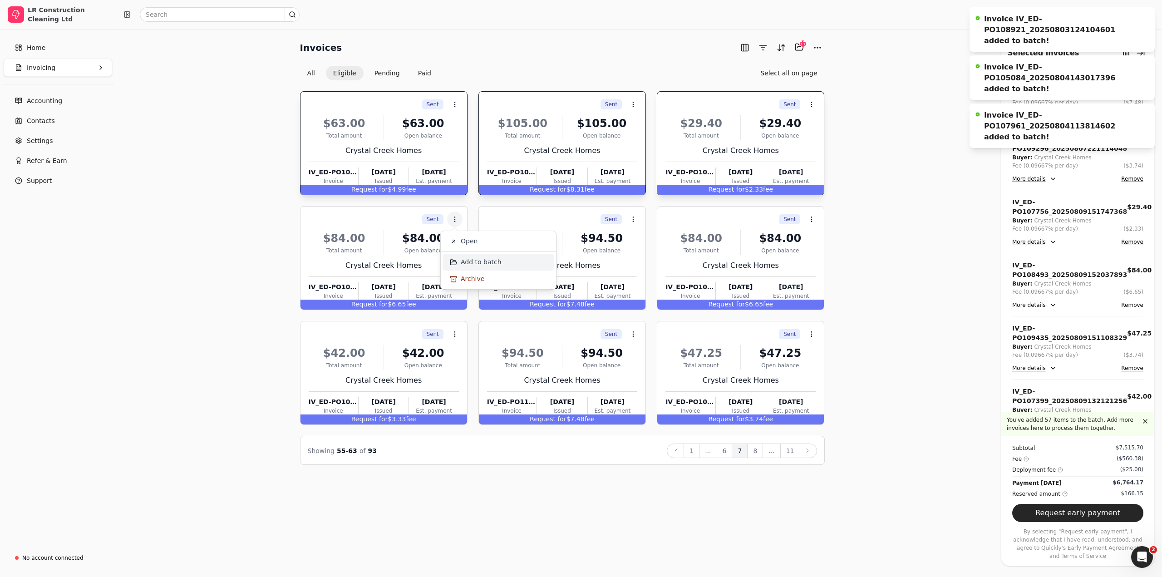
click at [461, 262] on span "Add to batch" at bounding box center [481, 262] width 41 height 10
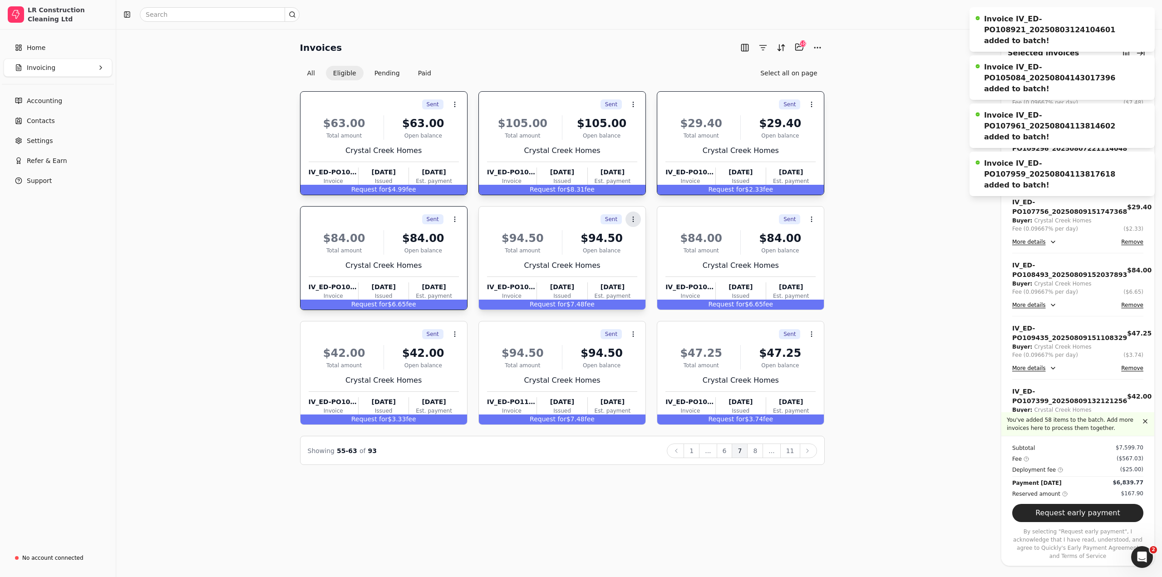
click at [637, 222] on button "Context Menu Button" at bounding box center [632, 219] width 15 height 15
click at [642, 265] on span "Add to batch" at bounding box center [659, 262] width 41 height 10
click at [815, 218] on button "Context Menu Button" at bounding box center [811, 219] width 15 height 15
click at [826, 266] on span "Add to batch" at bounding box center [837, 262] width 41 height 10
click at [458, 336] on icon at bounding box center [454, 333] width 7 height 7
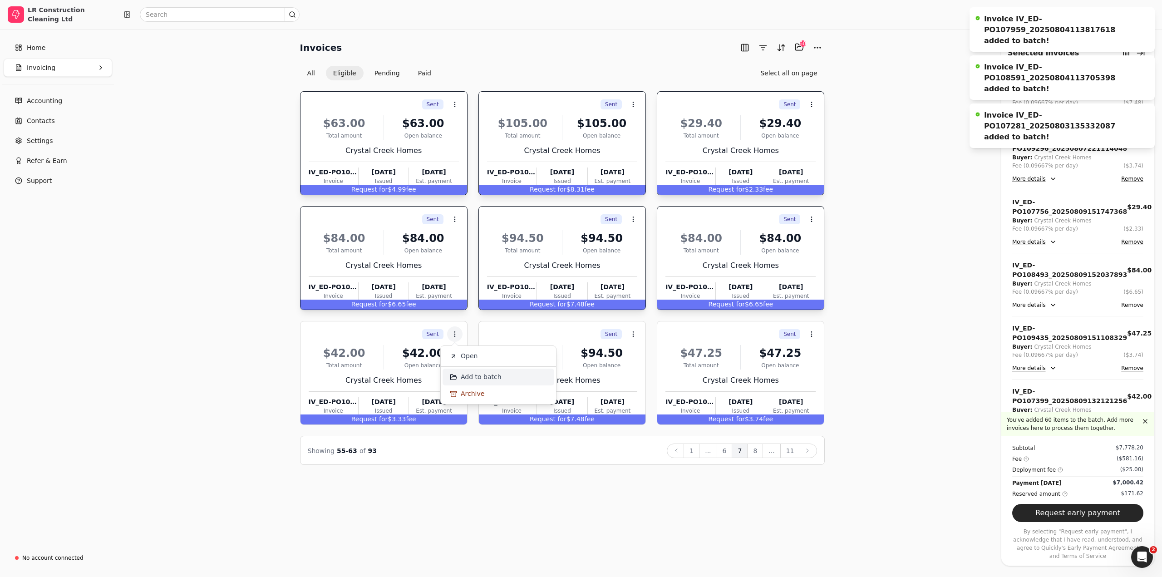
click at [483, 375] on span "Add to batch" at bounding box center [481, 377] width 41 height 10
click at [631, 333] on icon at bounding box center [633, 333] width 7 height 7
click at [650, 378] on span "Add to batch" at bounding box center [659, 377] width 41 height 10
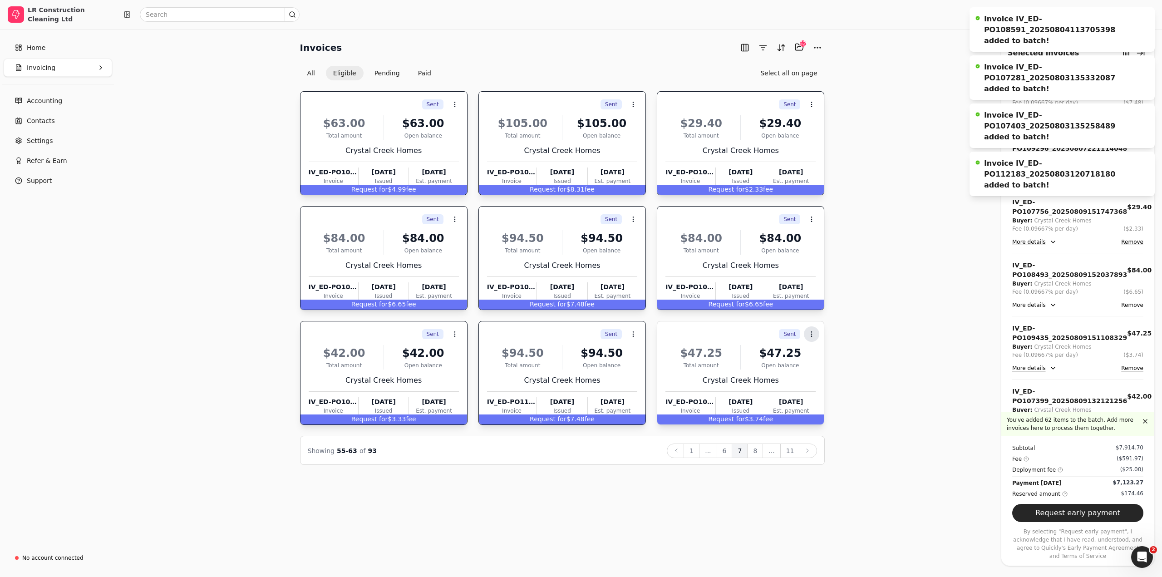
click at [809, 334] on icon at bounding box center [811, 333] width 7 height 7
click at [825, 381] on span "Add to batch" at bounding box center [837, 377] width 41 height 10
click at [760, 452] on button "8" at bounding box center [755, 450] width 16 height 15
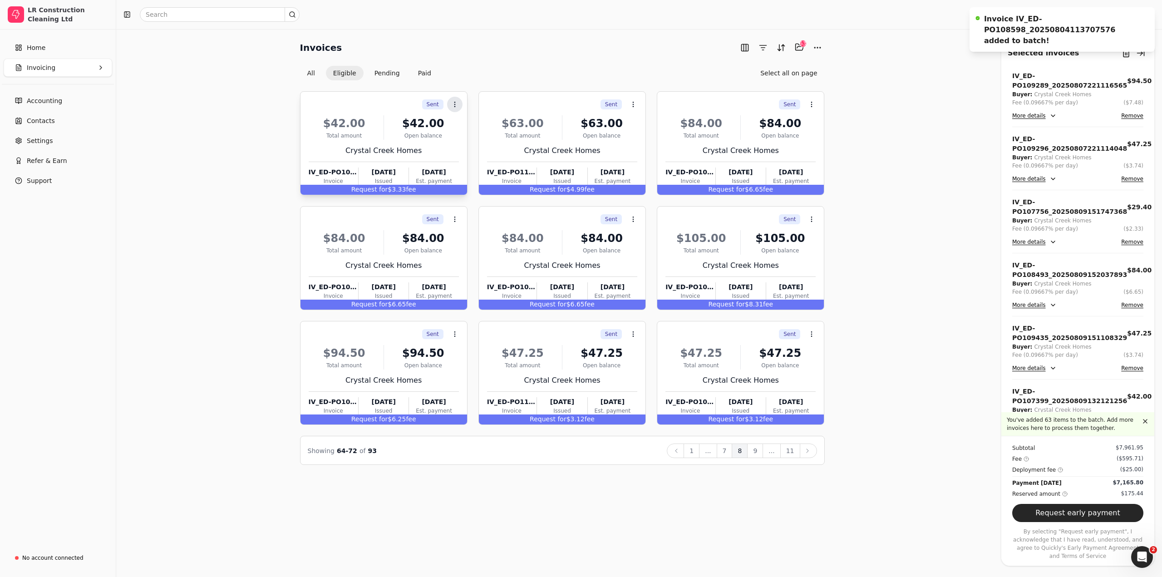
click at [456, 98] on button "Context Menu Button" at bounding box center [454, 104] width 15 height 15
click at [485, 148] on span "Add to batch" at bounding box center [481, 148] width 41 height 10
click at [636, 104] on icon at bounding box center [633, 104] width 7 height 7
click at [787, 67] on button "Select all on page" at bounding box center [788, 73] width 71 height 15
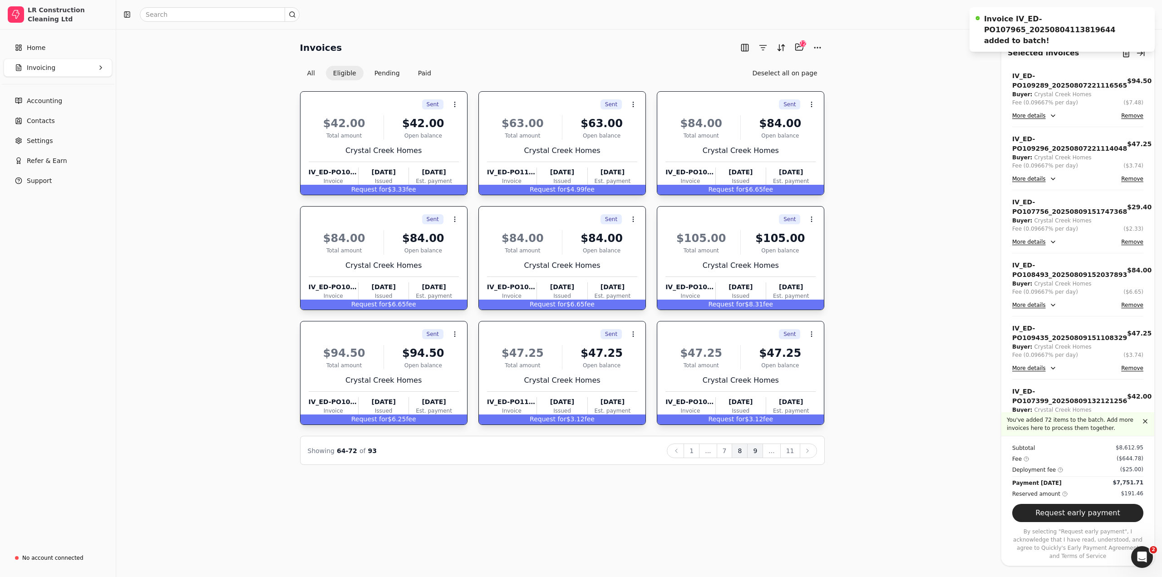
click at [758, 454] on button "9" at bounding box center [755, 450] width 16 height 15
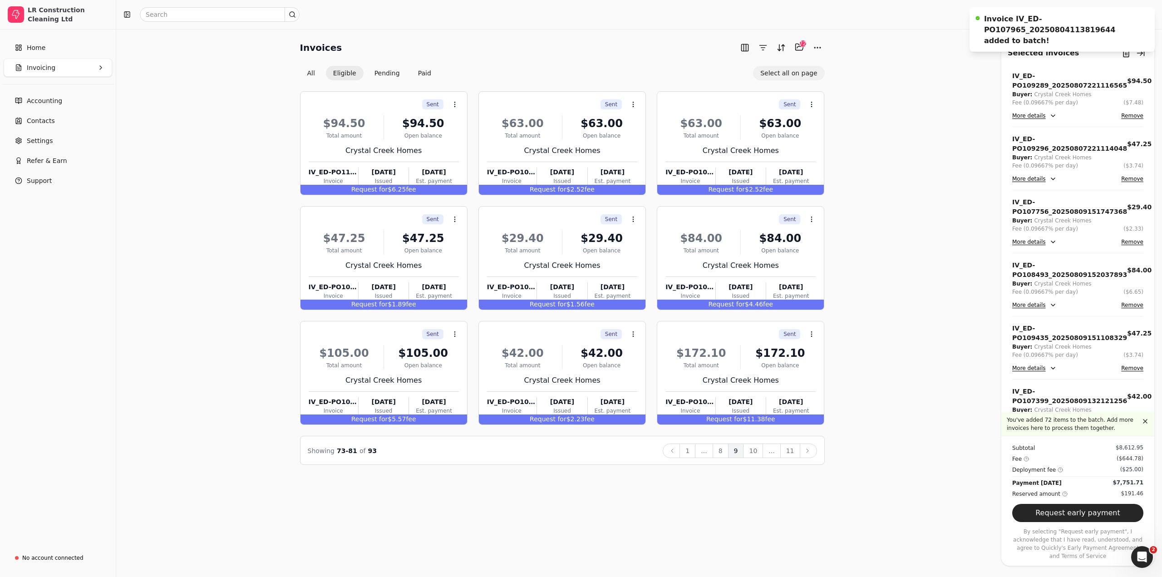
click at [798, 77] on button "Select all on page" at bounding box center [788, 73] width 71 height 15
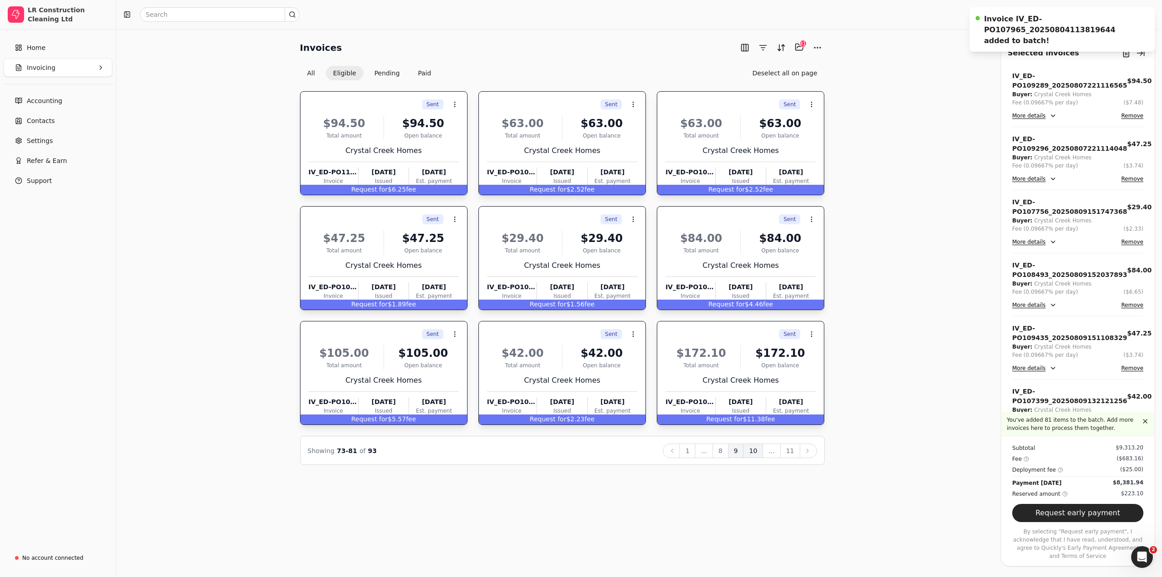
click at [753, 450] on button "10" at bounding box center [753, 450] width 20 height 15
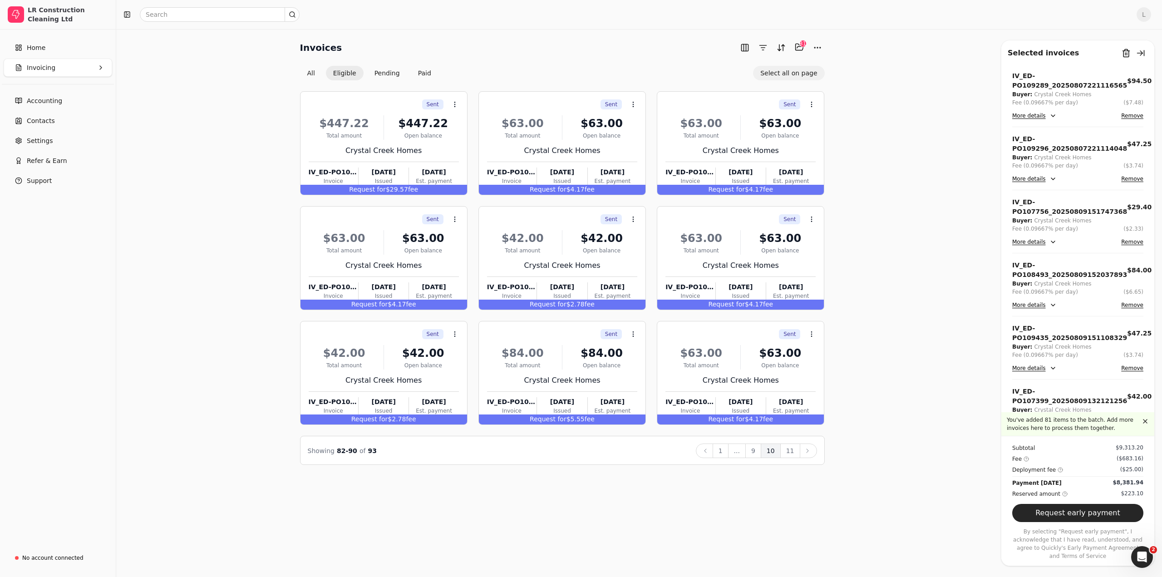
click at [806, 73] on button "Select all on page" at bounding box center [788, 73] width 71 height 15
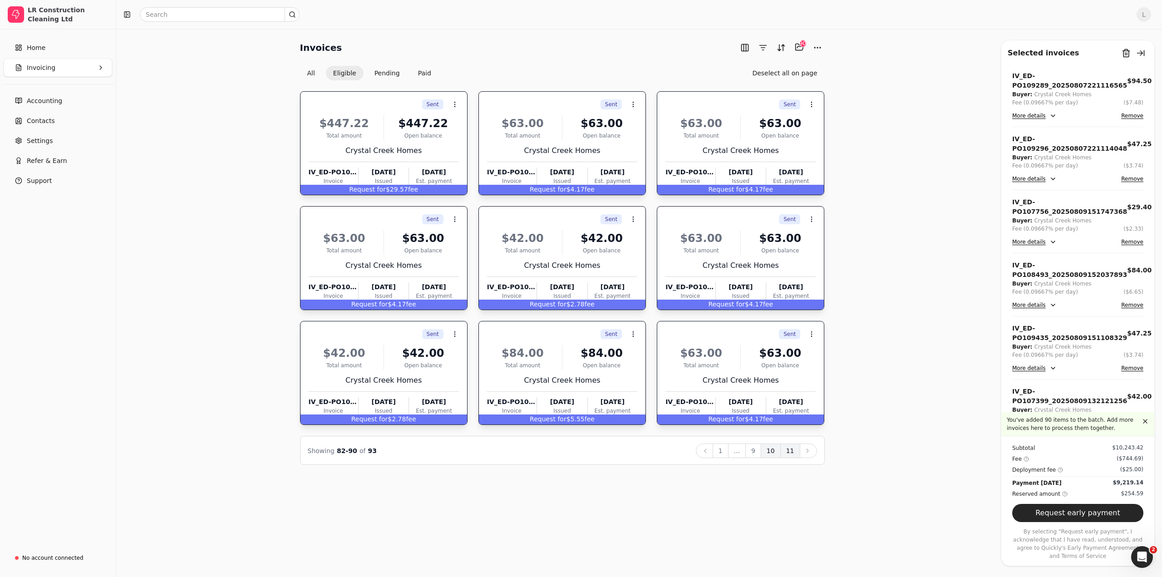
click at [788, 450] on button "11" at bounding box center [790, 450] width 20 height 15
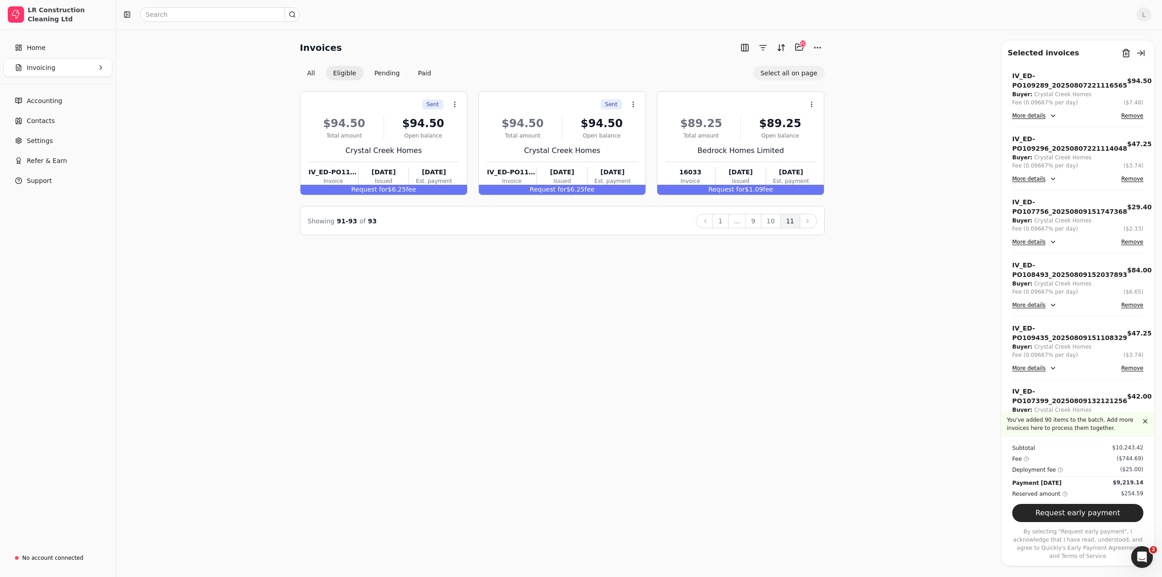
click at [791, 72] on button "Select all on page" at bounding box center [788, 73] width 71 height 15
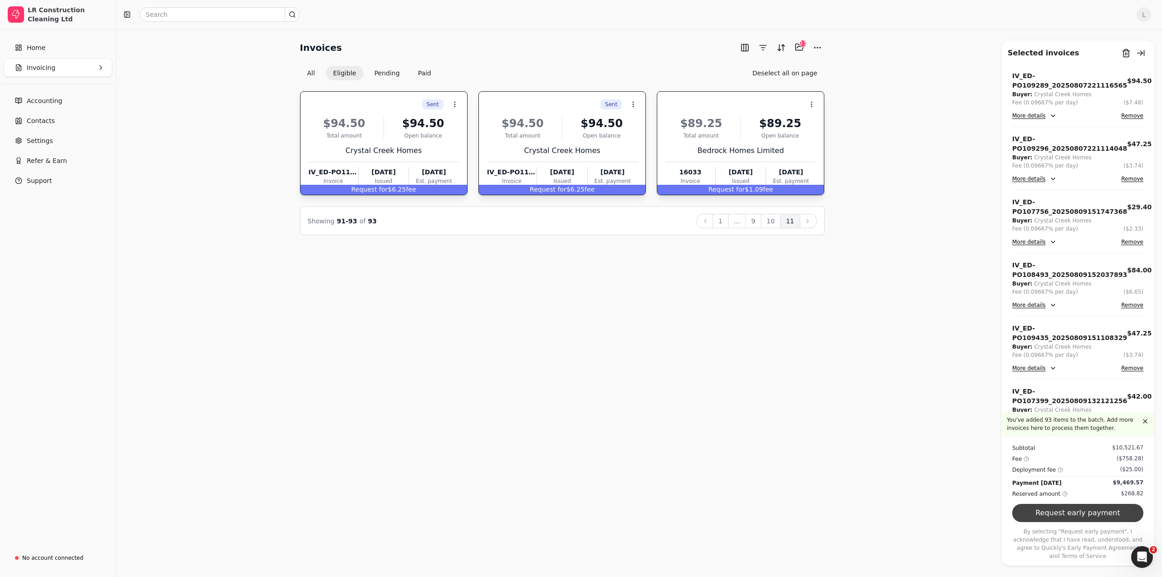
click at [1073, 521] on button "Request early payment" at bounding box center [1077, 513] width 131 height 18
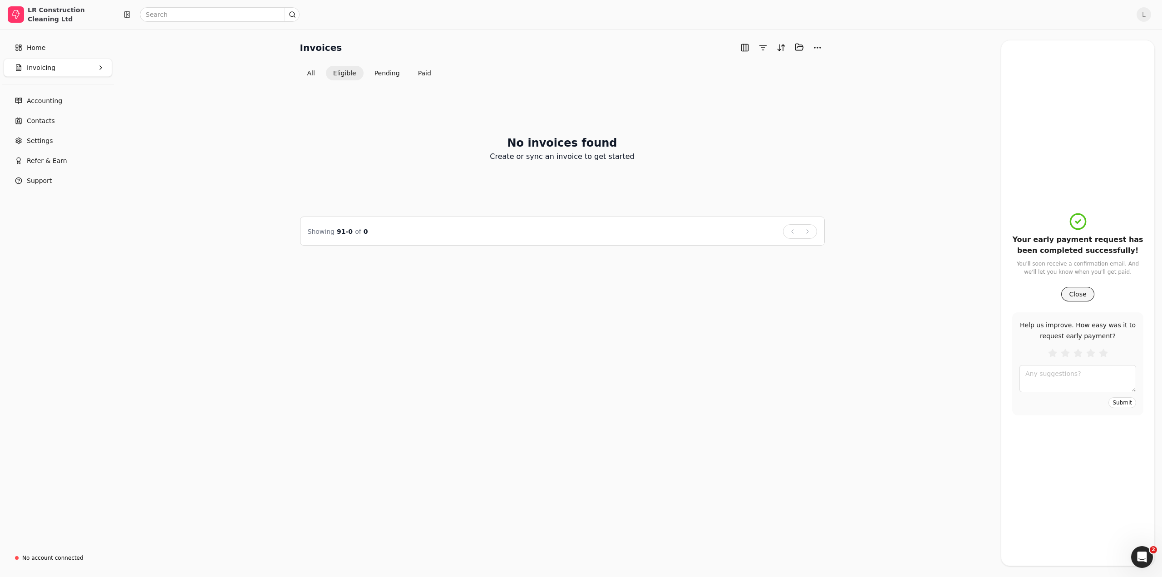
click at [1075, 292] on button "Close" at bounding box center [1077, 294] width 33 height 15
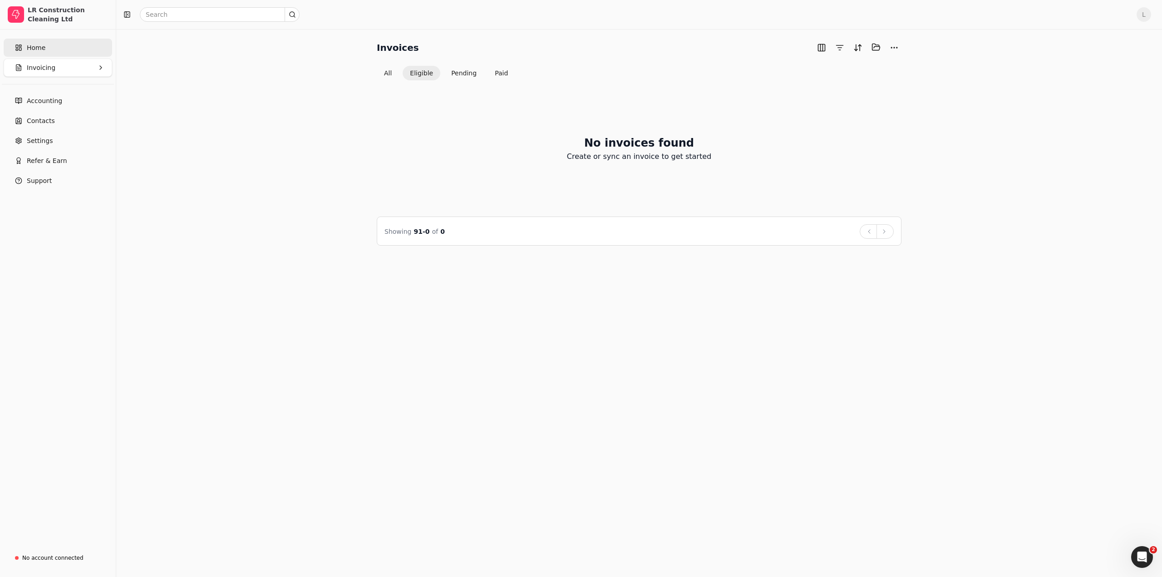
click at [38, 55] on link "Home" at bounding box center [58, 48] width 108 height 18
